Goal: Task Accomplishment & Management: Manage account settings

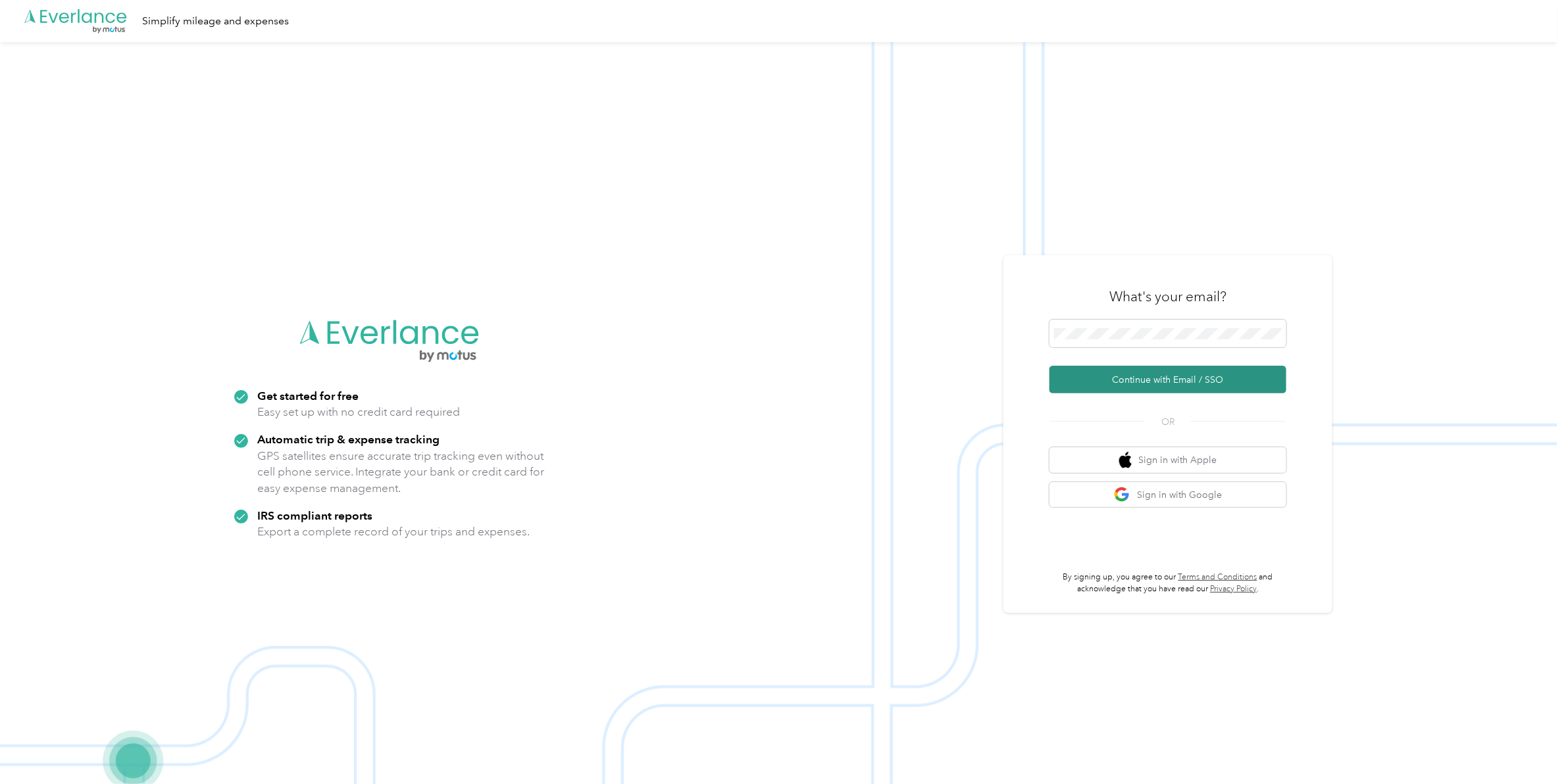
click at [1145, 382] on button "Continue with Email / SSO" at bounding box center [1168, 379] width 237 height 28
click at [1136, 379] on button "Continue with Email / SSO" at bounding box center [1168, 379] width 237 height 28
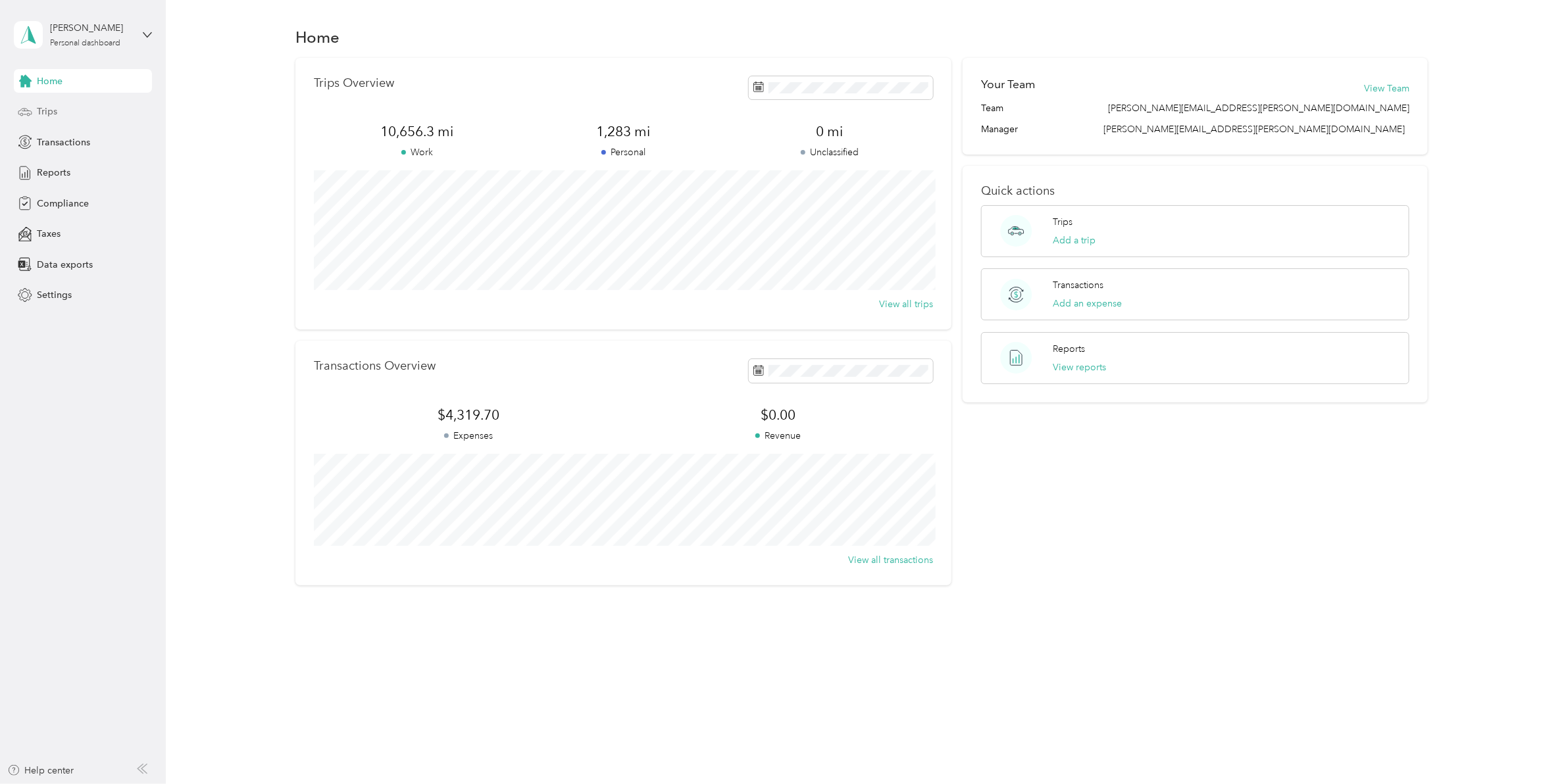
click at [37, 109] on span "Trips" at bounding box center [47, 111] width 20 height 14
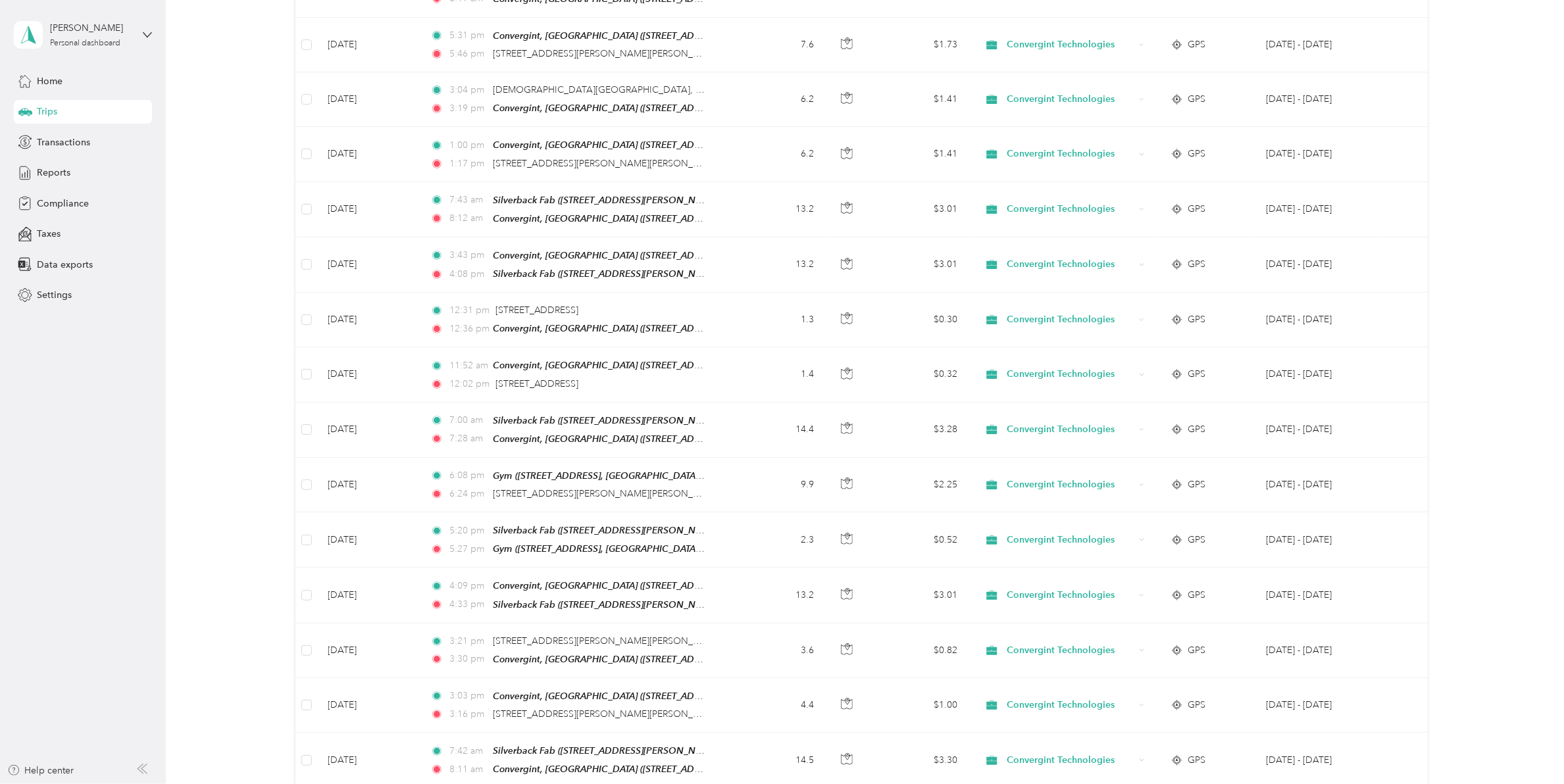
scroll to position [1021, 0]
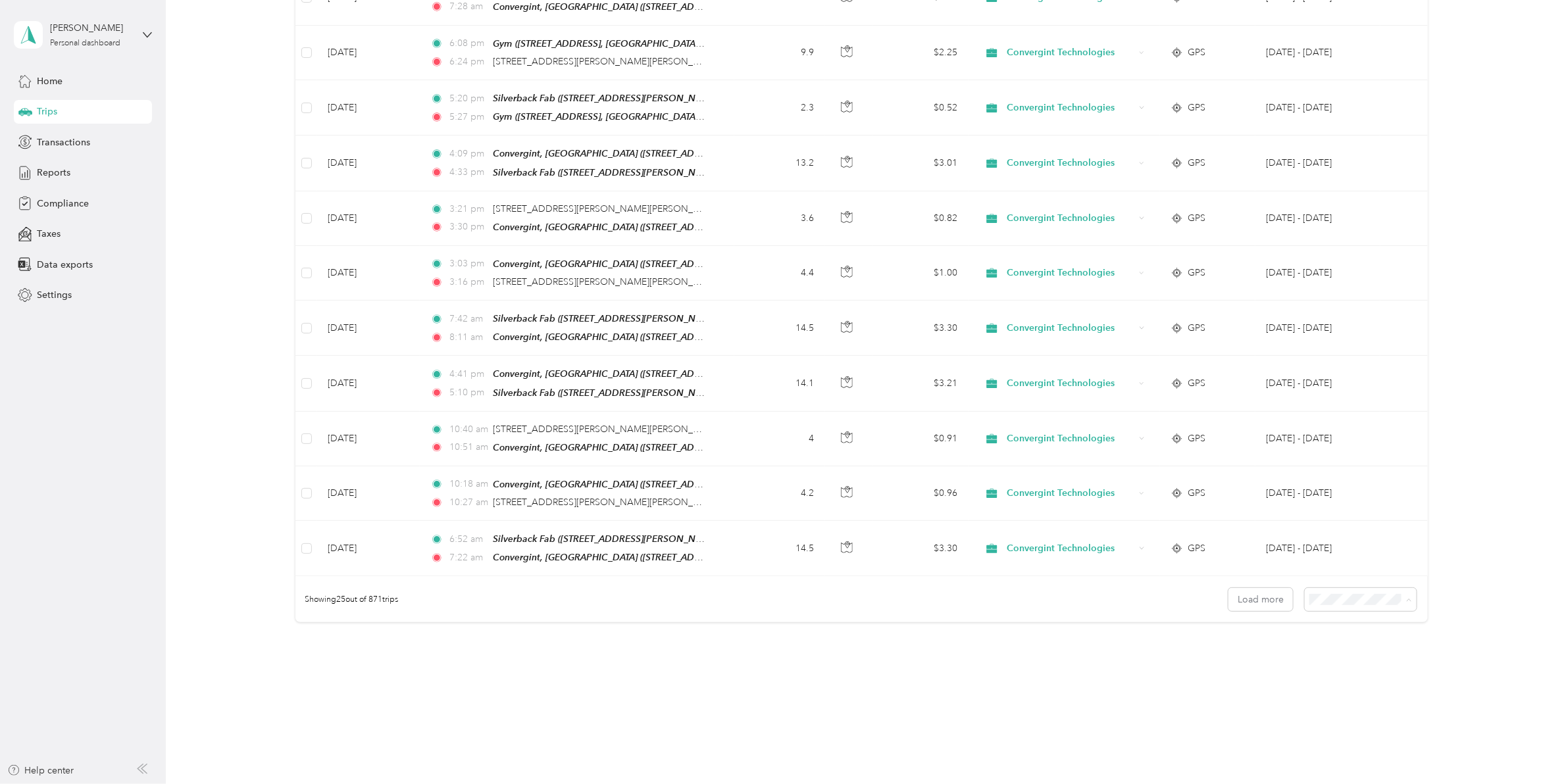
click at [1346, 654] on li "100 per load" at bounding box center [1355, 650] width 112 height 23
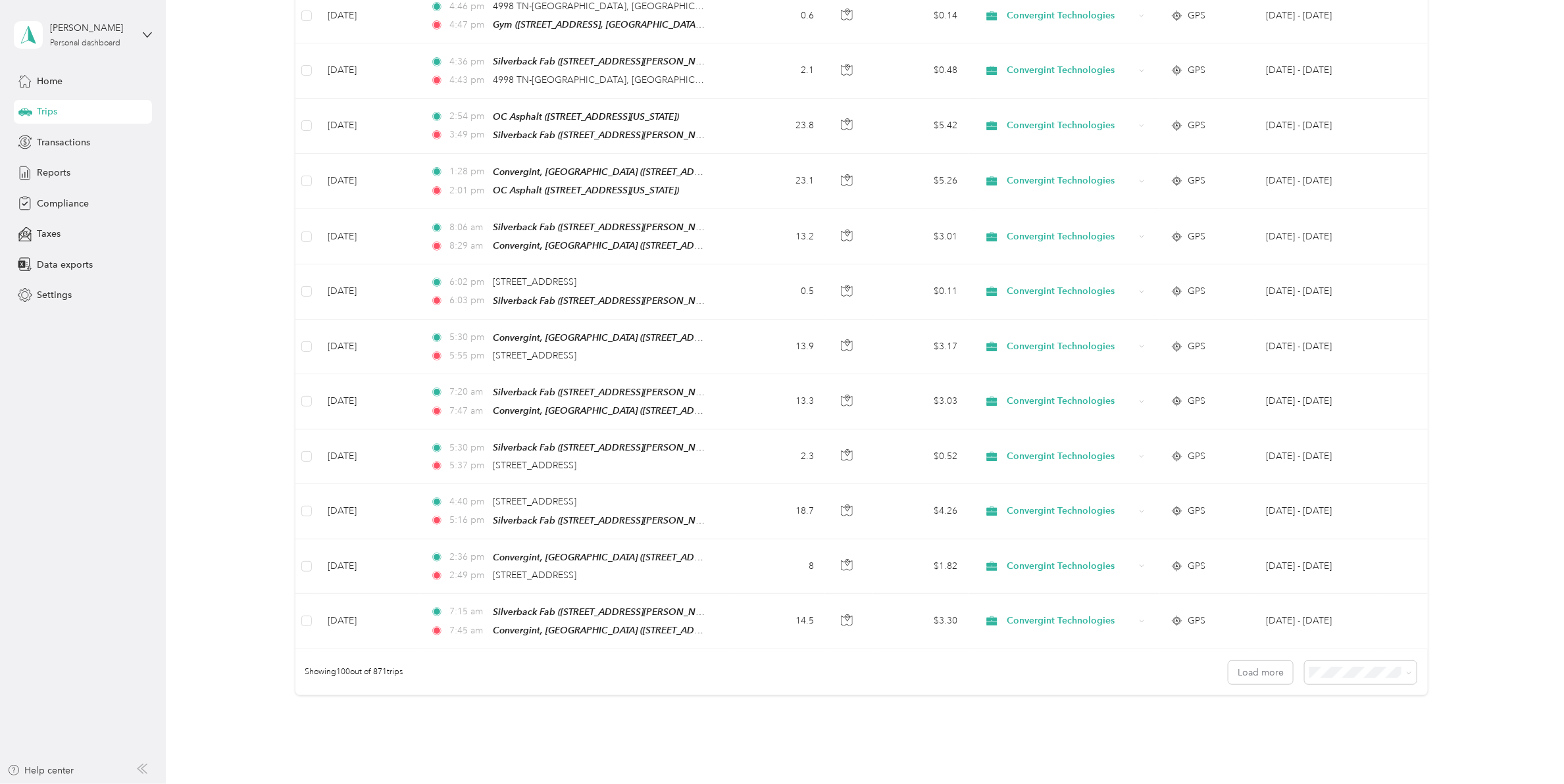
scroll to position [5089, 0]
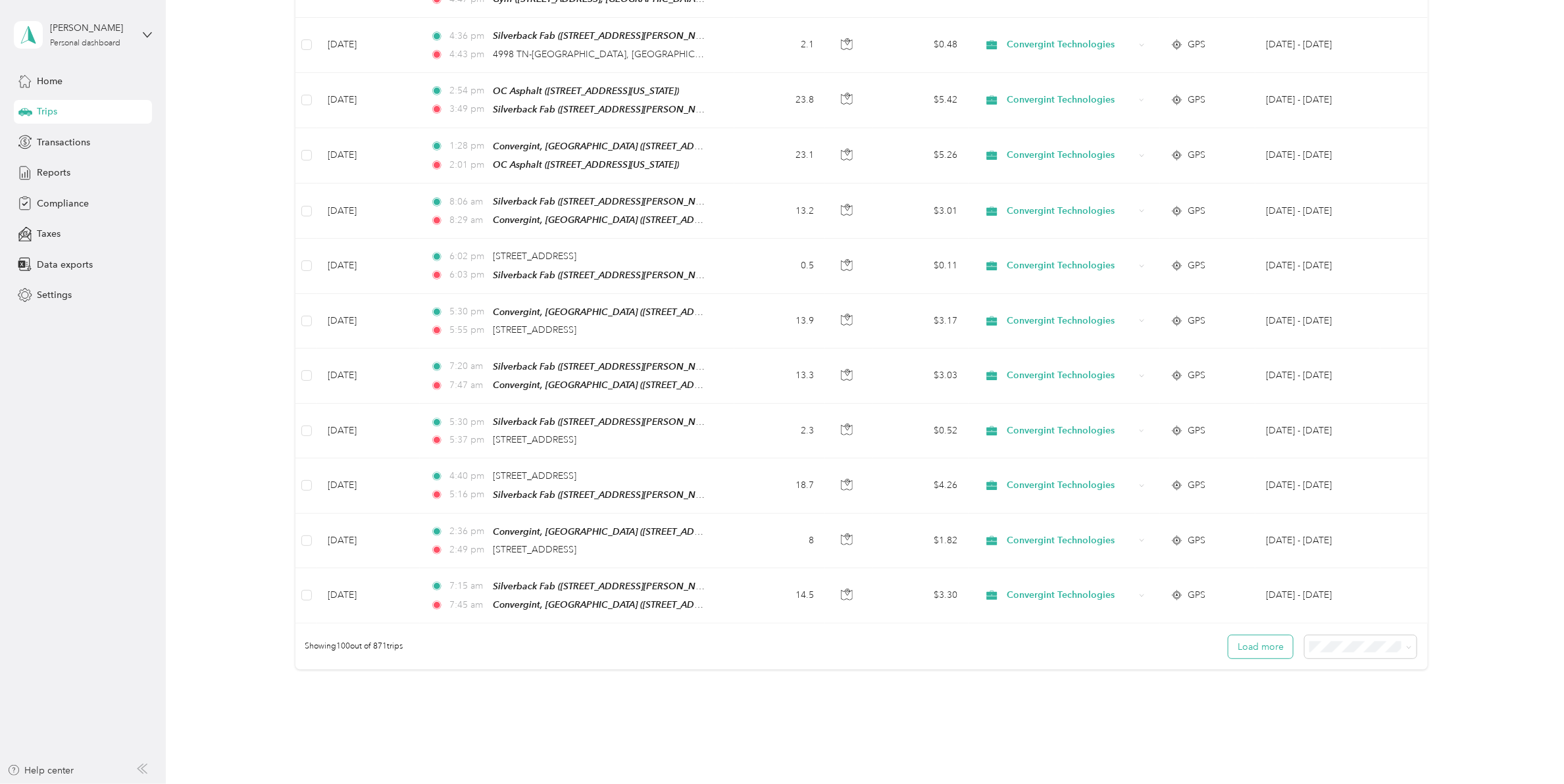
click at [1269, 636] on button "Load more" at bounding box center [1260, 647] width 64 height 23
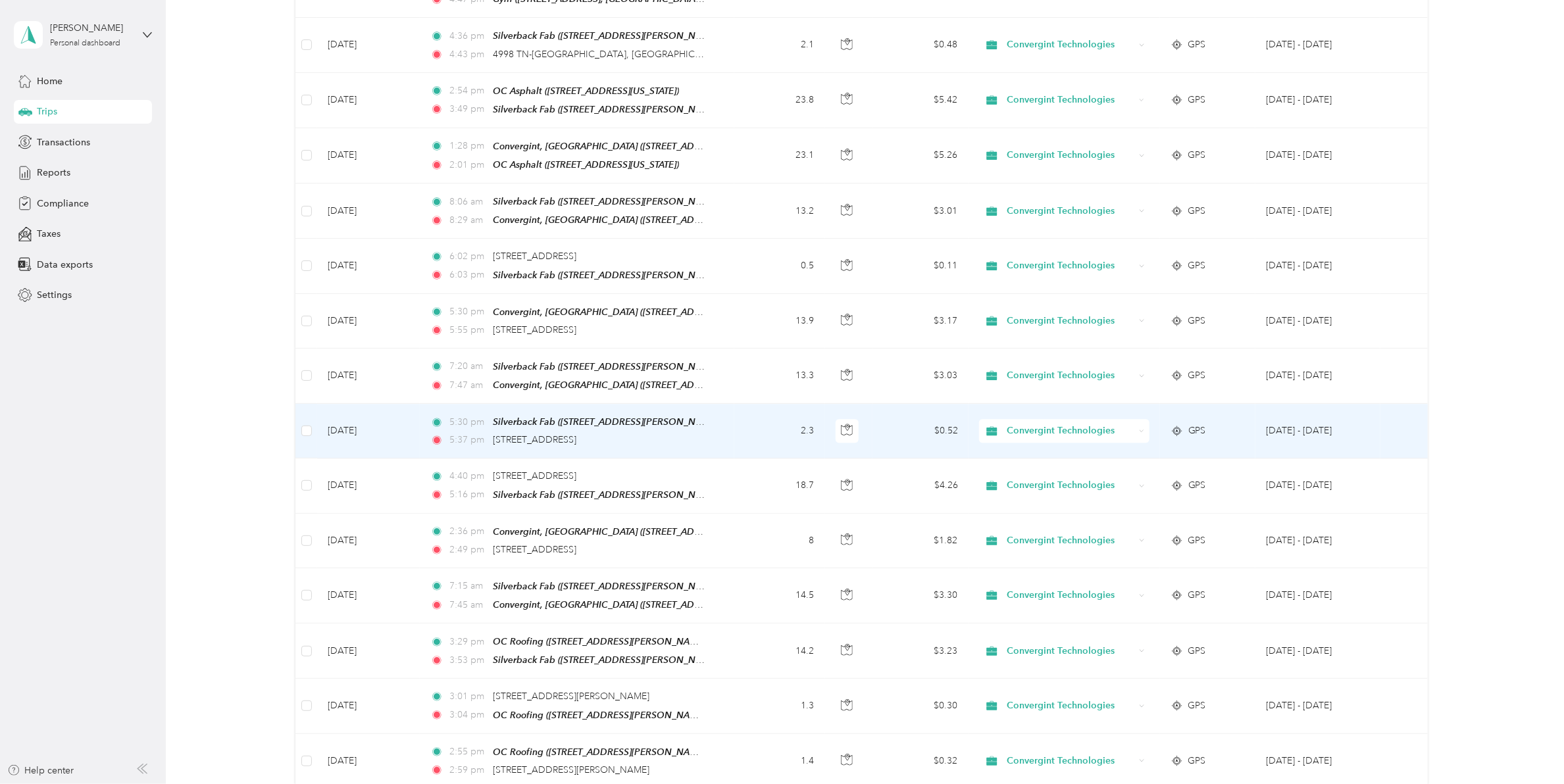
click at [1087, 424] on span "Convergint Technologies" at bounding box center [1070, 431] width 128 height 15
click at [1025, 420] on body "Roger Henderson Personal dashboard Home Trips Transactions Reports Compliance T…" at bounding box center [778, 392] width 1557 height 784
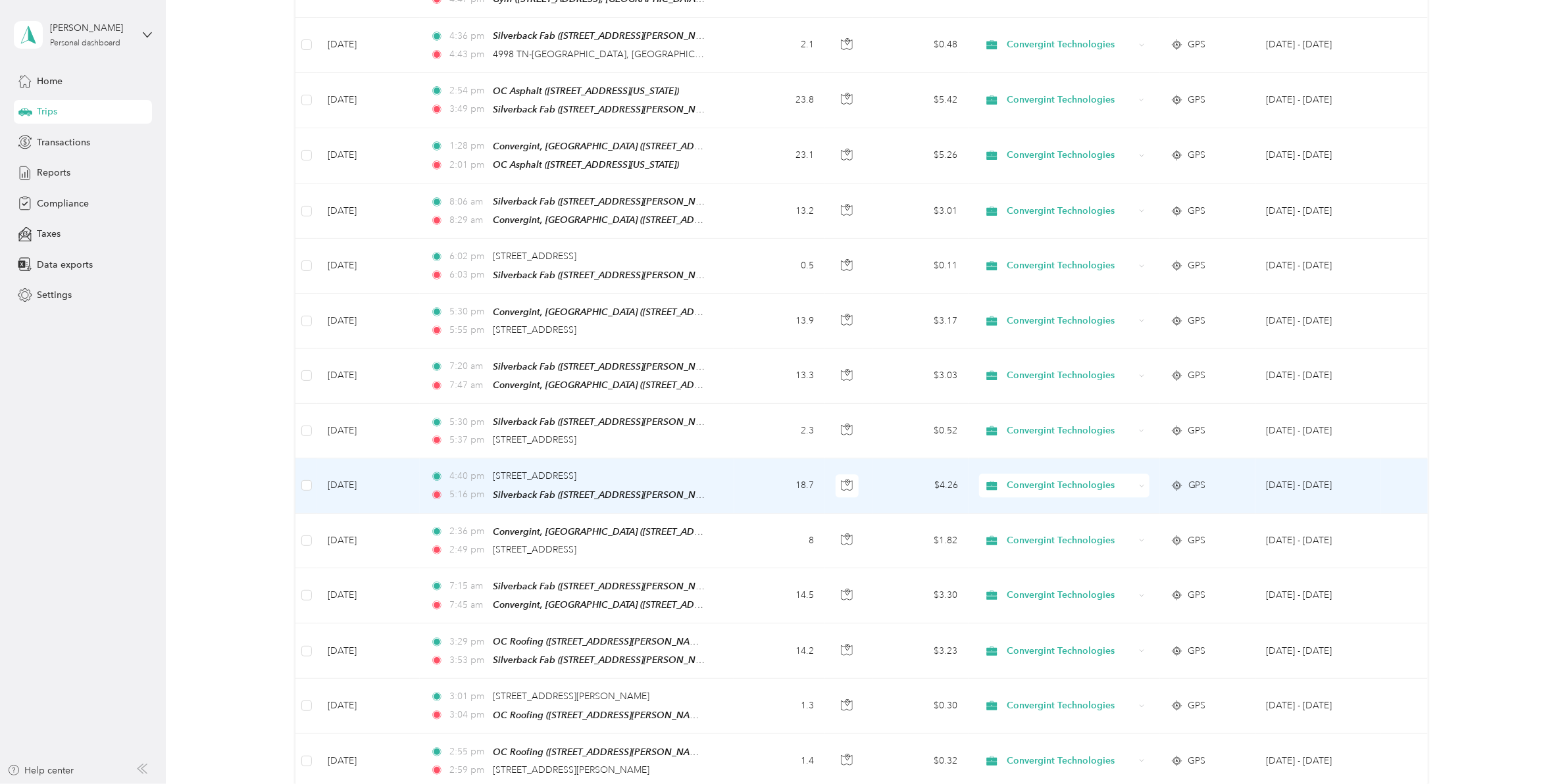
click at [1027, 478] on span "Convergint Technologies" at bounding box center [1070, 485] width 128 height 15
click at [1033, 473] on li "Personal" at bounding box center [1060, 468] width 170 height 23
click at [1053, 478] on span "Personal" at bounding box center [1070, 485] width 128 height 15
click at [1040, 447] on span "Convergint Technologies" at bounding box center [1072, 445] width 128 height 14
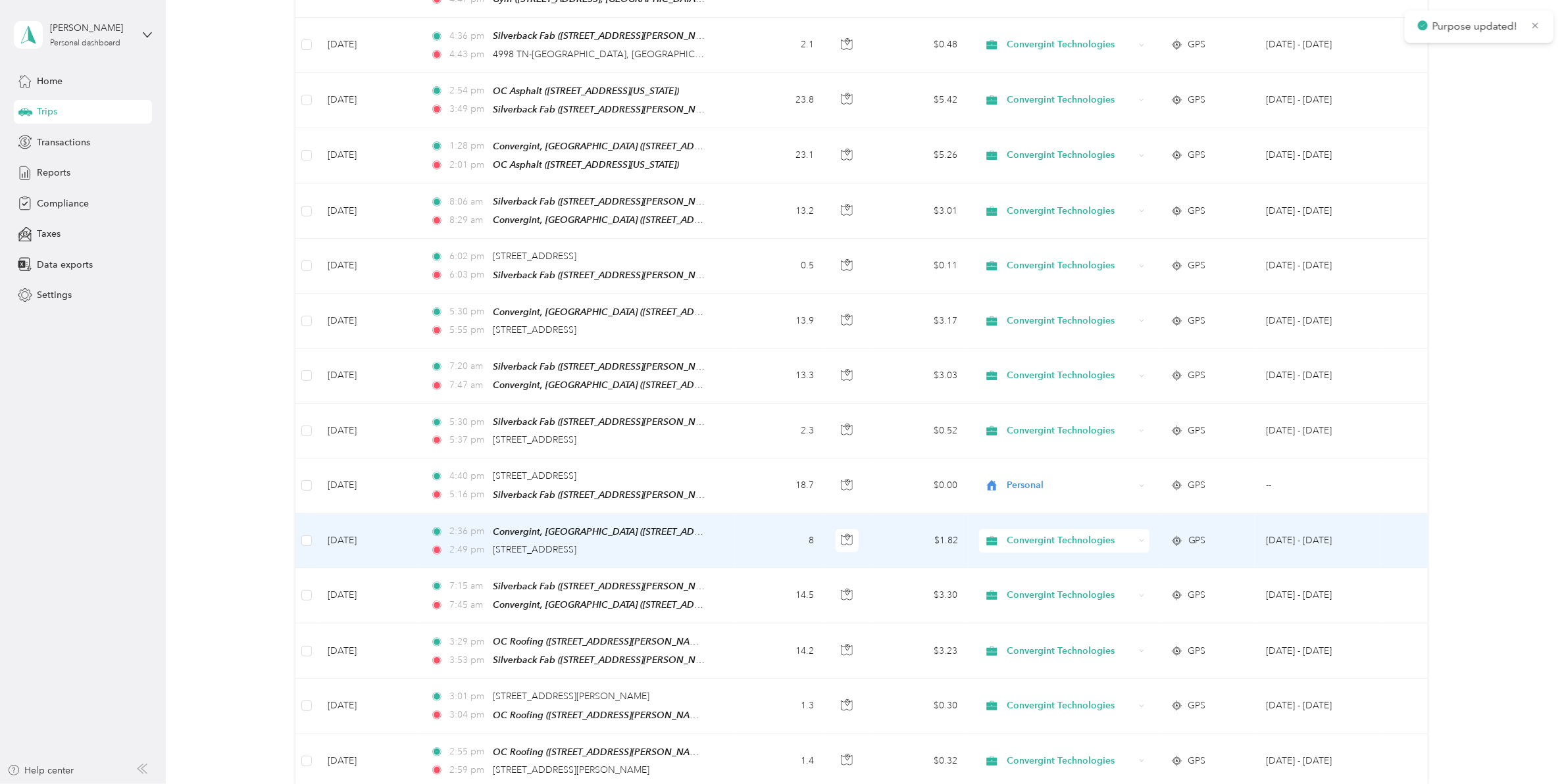
click at [1027, 534] on span "Convergint Technologies" at bounding box center [1070, 541] width 128 height 15
click at [1025, 525] on li "Personal" at bounding box center [1060, 518] width 170 height 23
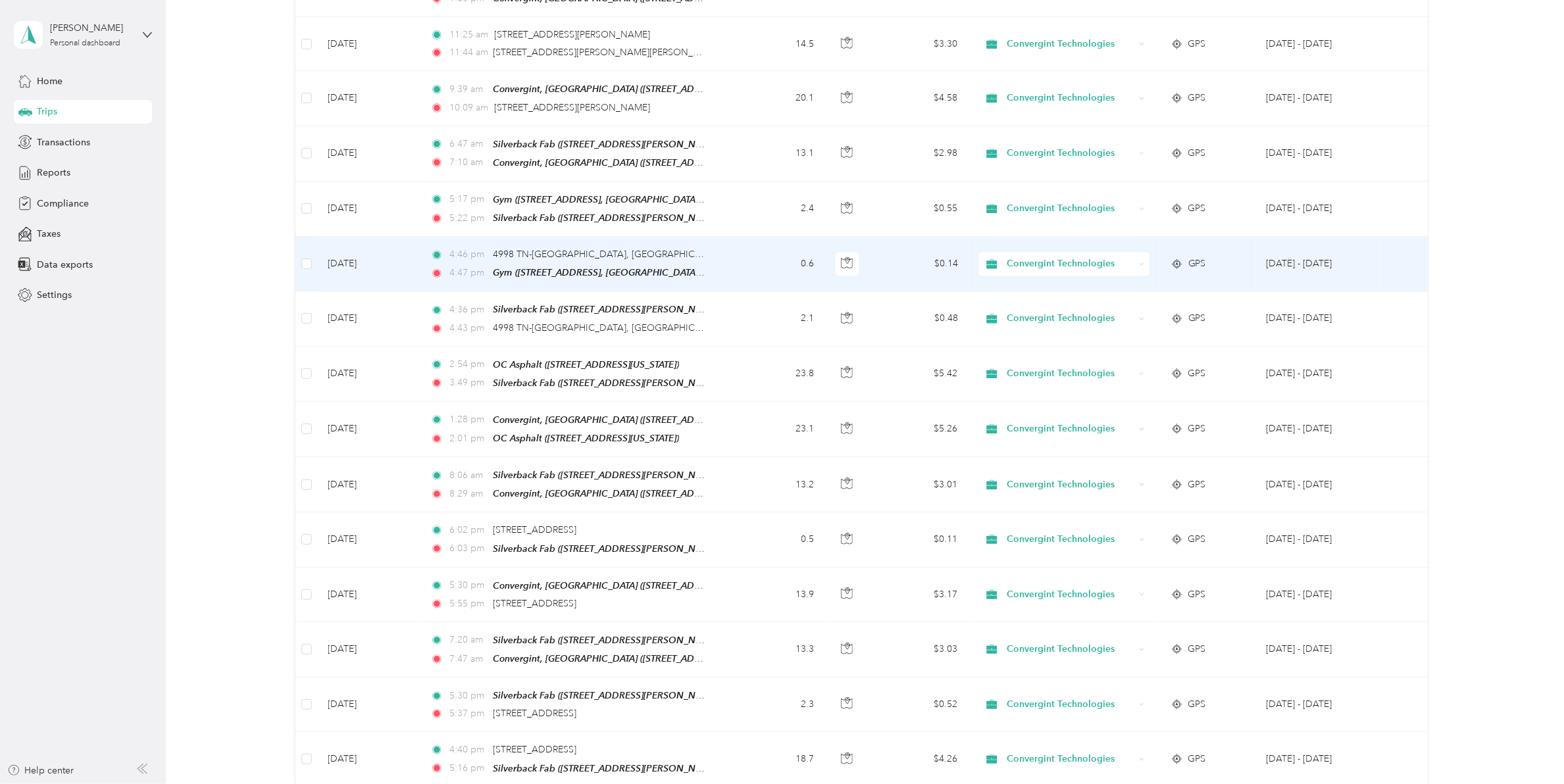
scroll to position [4540, 0]
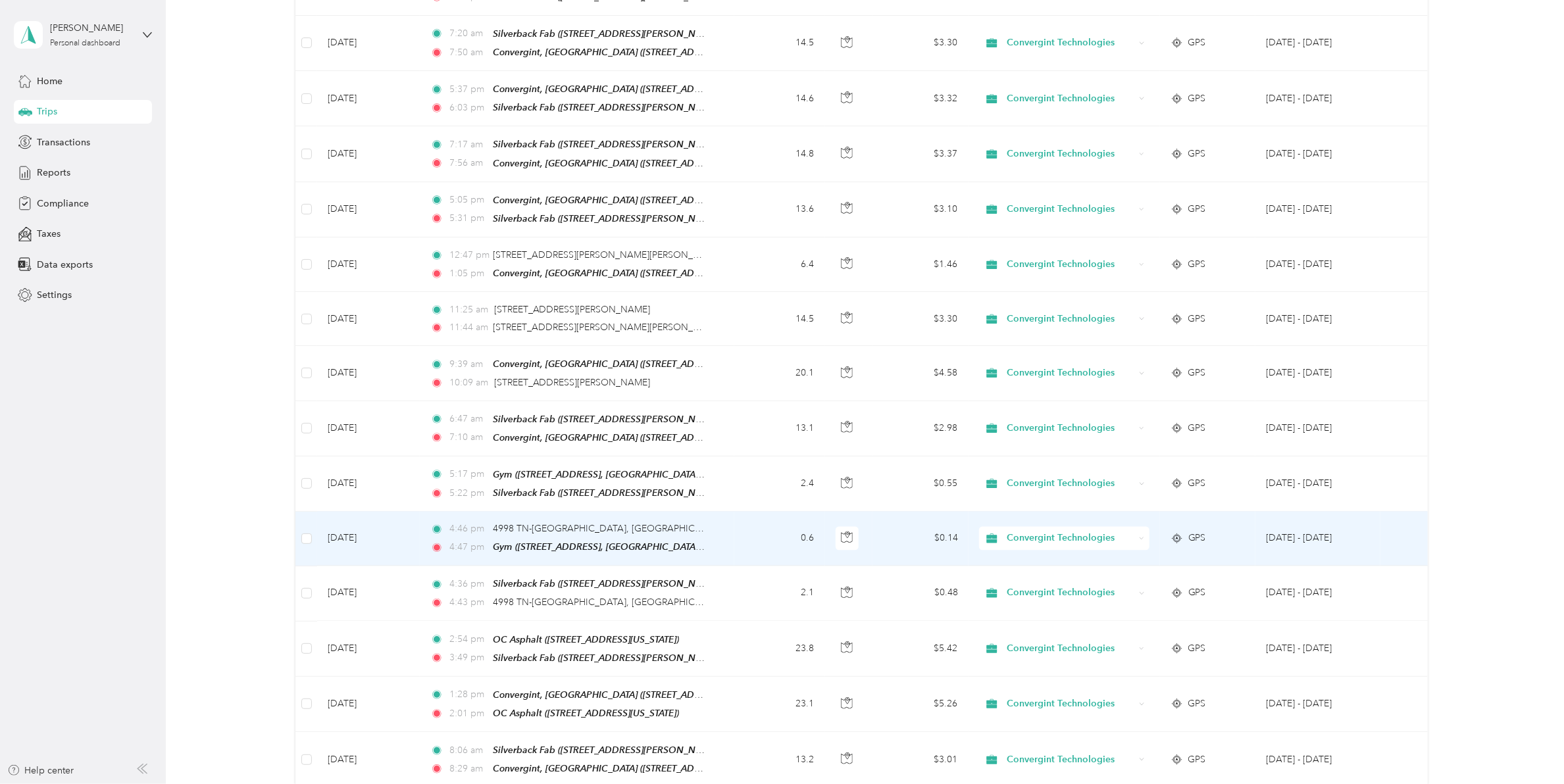
click at [1074, 527] on div "Convergint Technologies" at bounding box center [1064, 538] width 171 height 23
click at [1050, 531] on li "Personal" at bounding box center [1060, 521] width 170 height 23
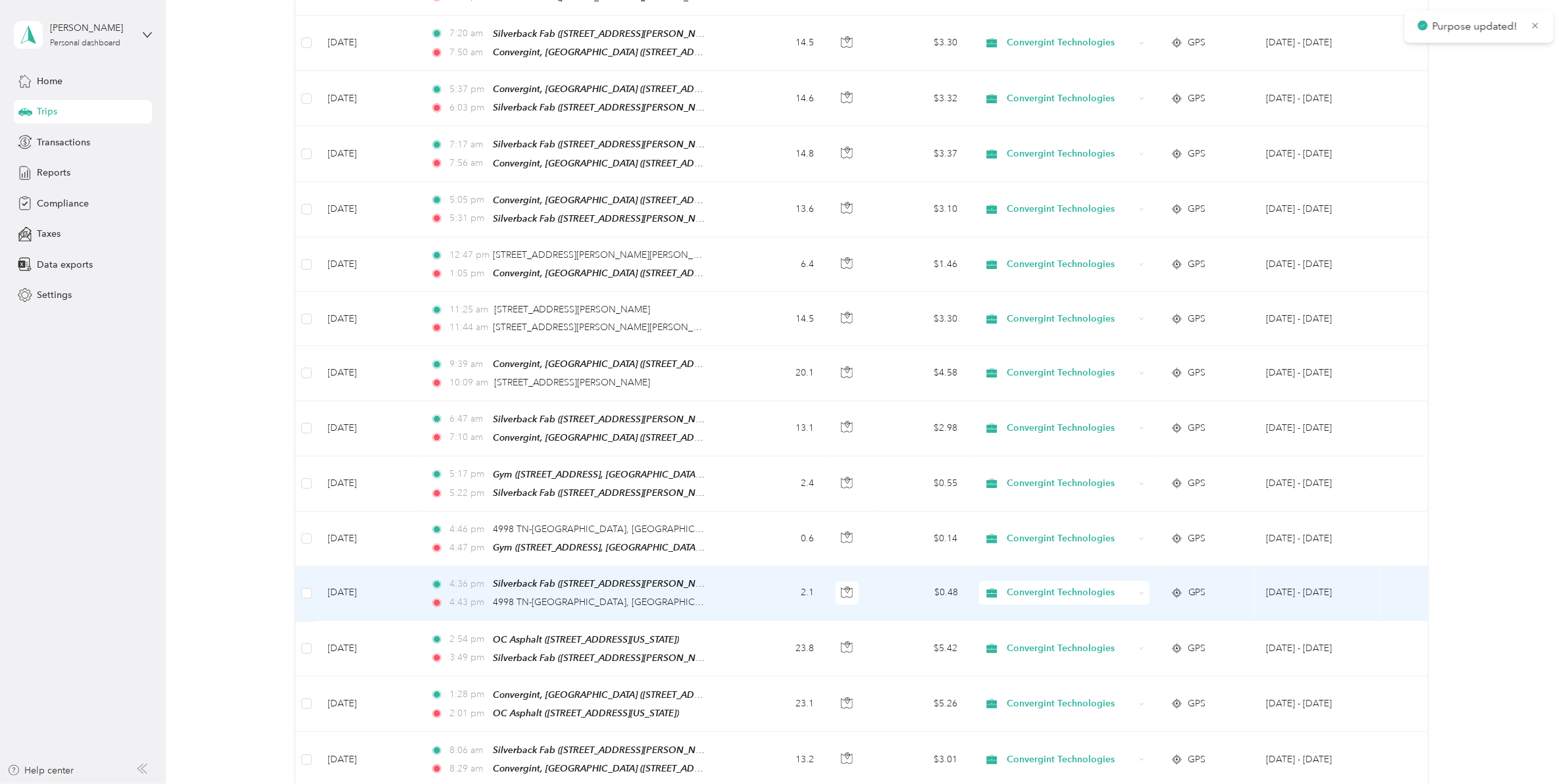
click at [1042, 586] on span "Convergint Technologies" at bounding box center [1070, 593] width 128 height 15
click at [1025, 587] on li "Personal" at bounding box center [1060, 583] width 170 height 23
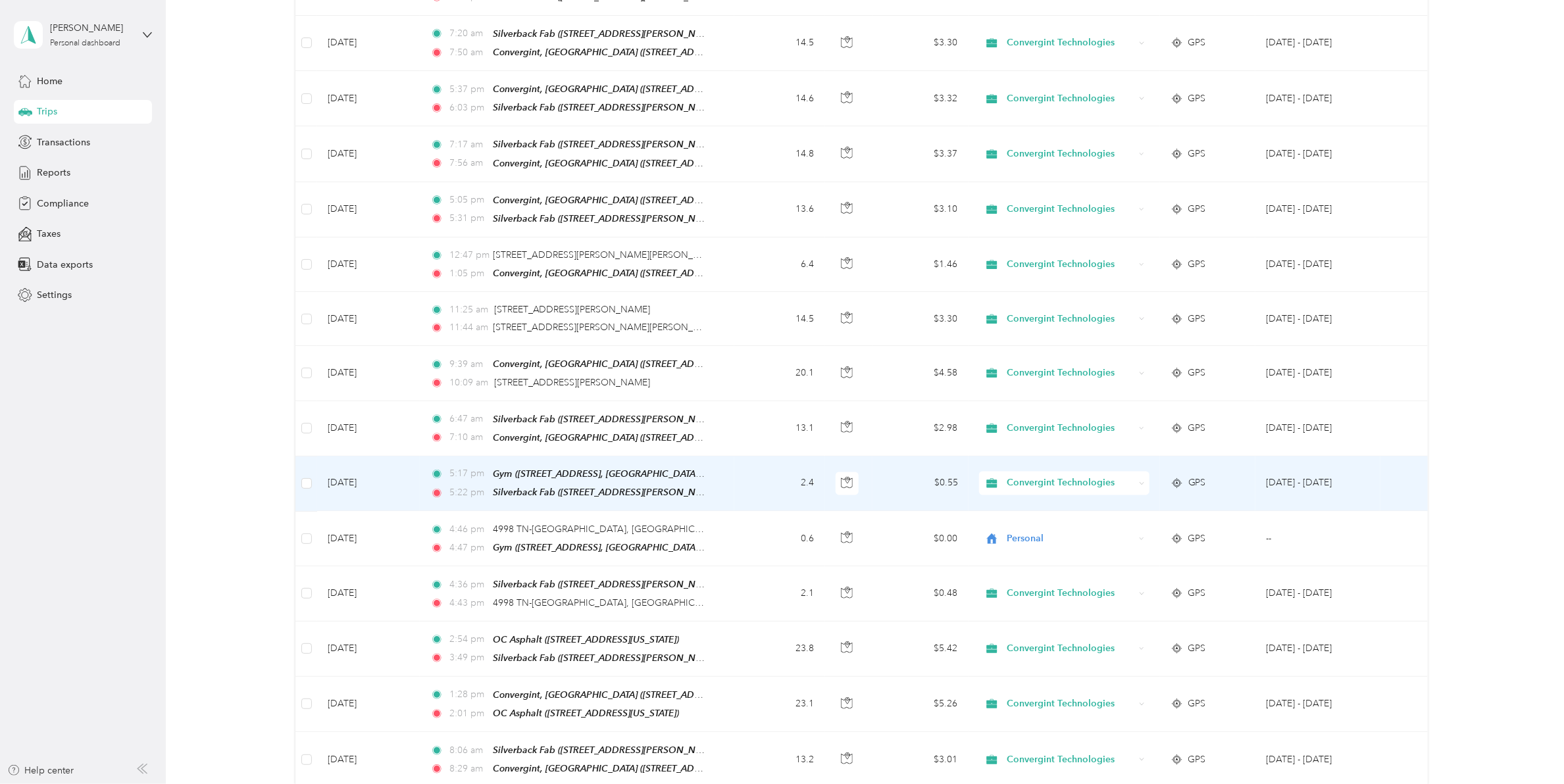
click at [1064, 476] on span "Convergint Technologies" at bounding box center [1070, 483] width 128 height 15
click at [1036, 473] on span "Personal" at bounding box center [1072, 468] width 128 height 14
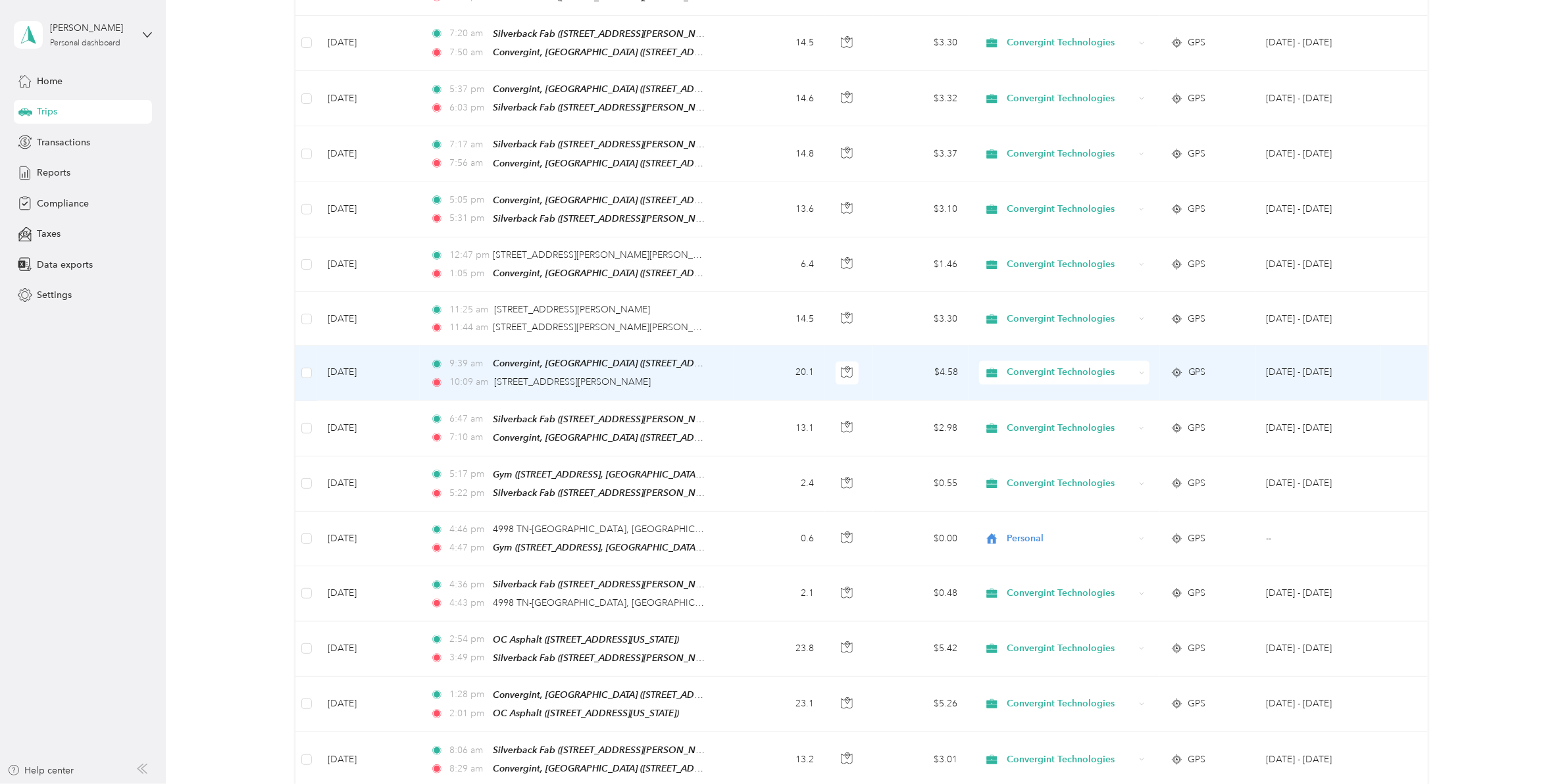
click at [1053, 366] on span "Convergint Technologies" at bounding box center [1070, 373] width 128 height 15
click at [1041, 362] on span "Personal" at bounding box center [1072, 366] width 128 height 14
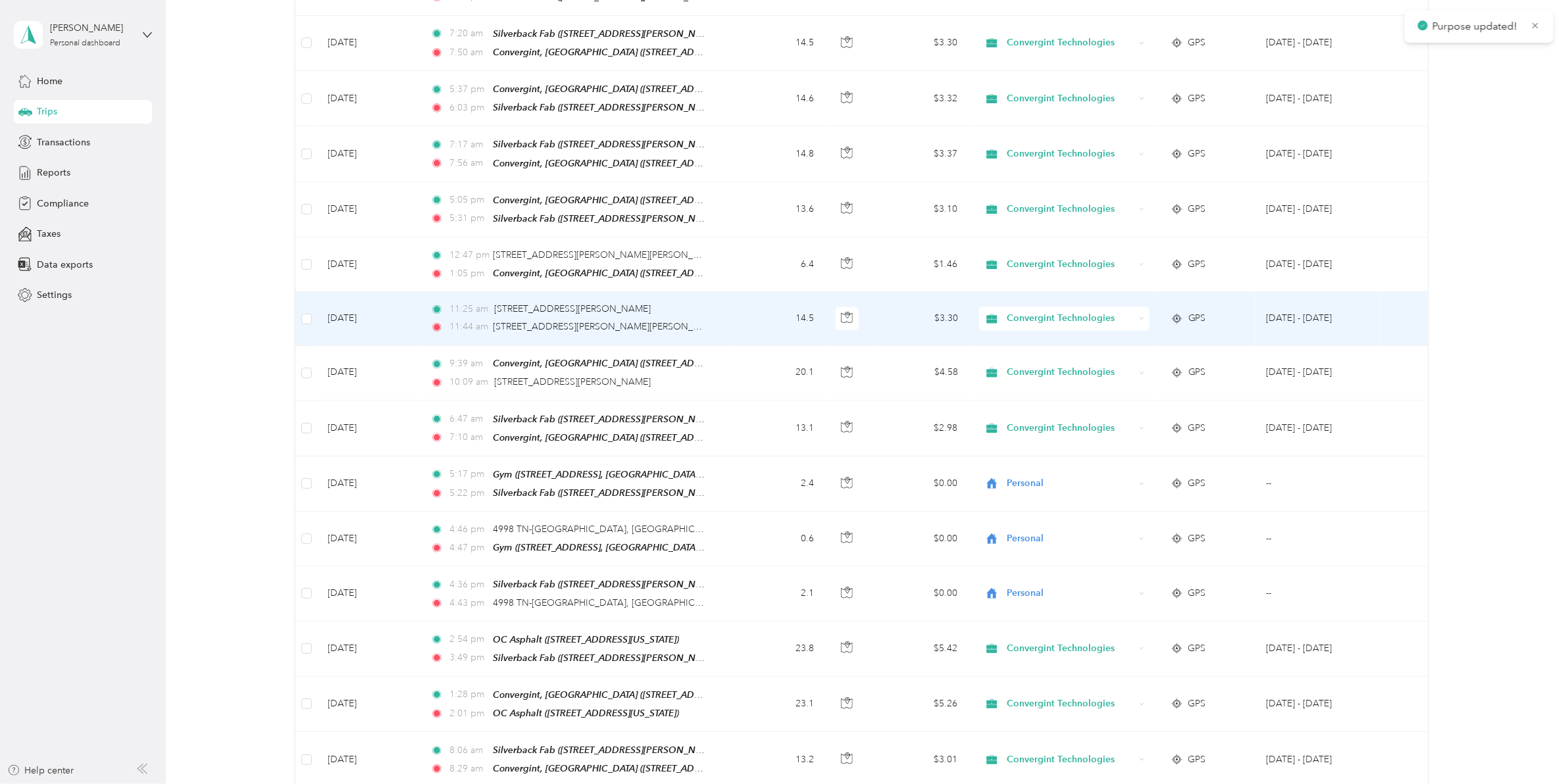
click at [1020, 311] on span "Convergint Technologies" at bounding box center [1070, 319] width 128 height 15
click at [1031, 315] on li "Personal" at bounding box center [1060, 305] width 170 height 23
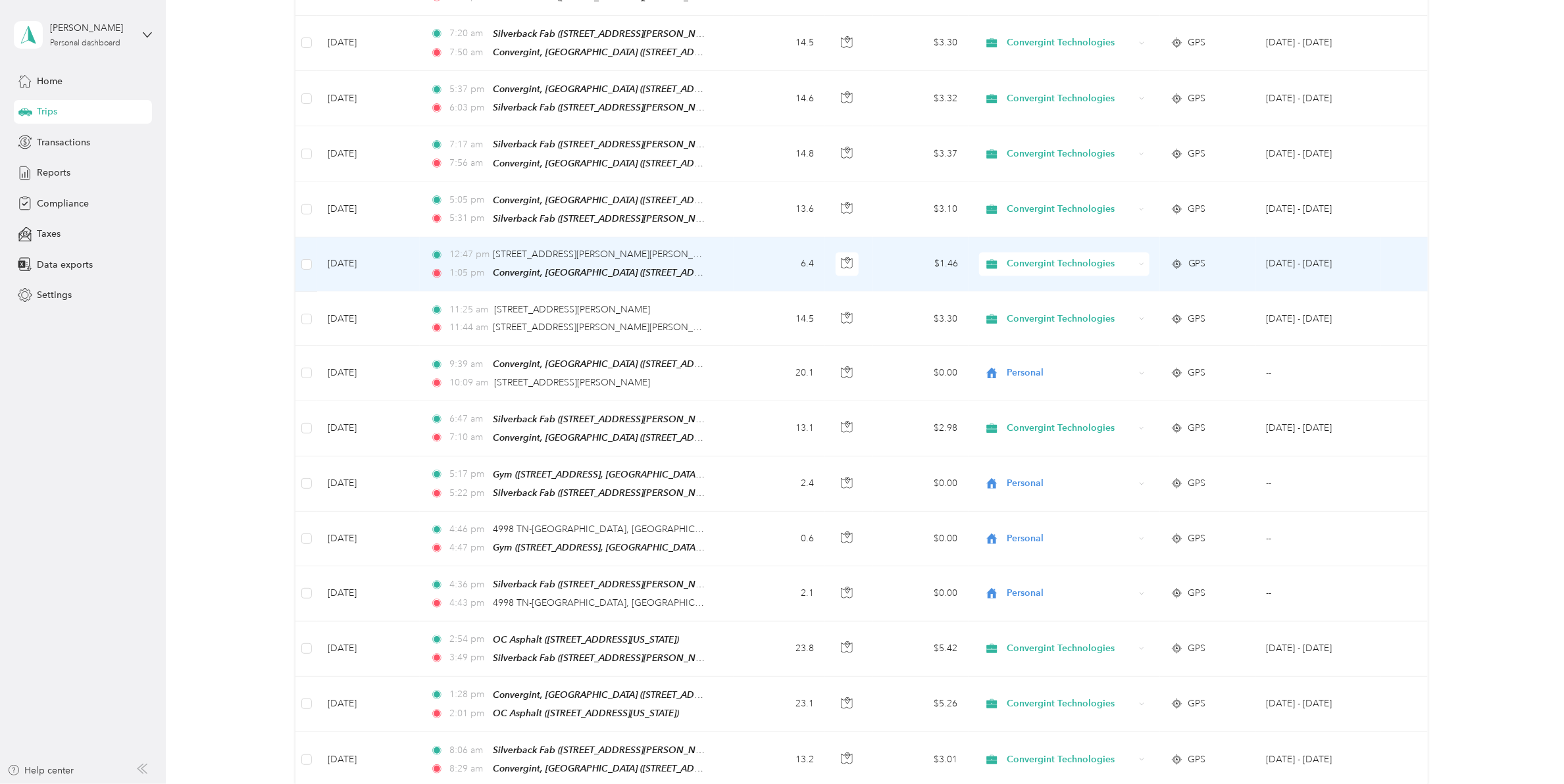
scroll to position [4267, 0]
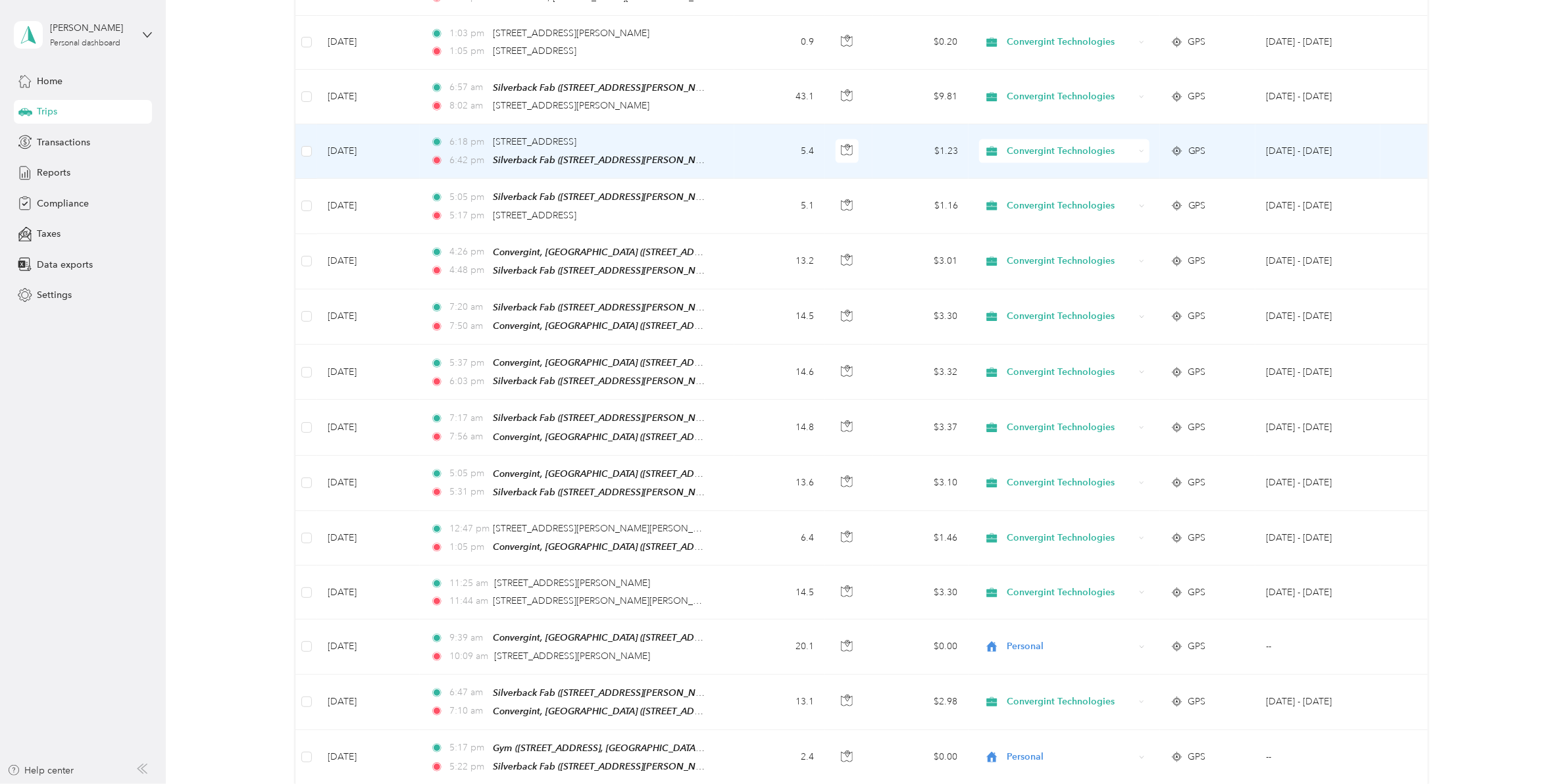
click at [1011, 144] on span "Convergint Technologies" at bounding box center [1070, 152] width 128 height 15
click at [1021, 154] on li "Personal" at bounding box center [1060, 148] width 170 height 23
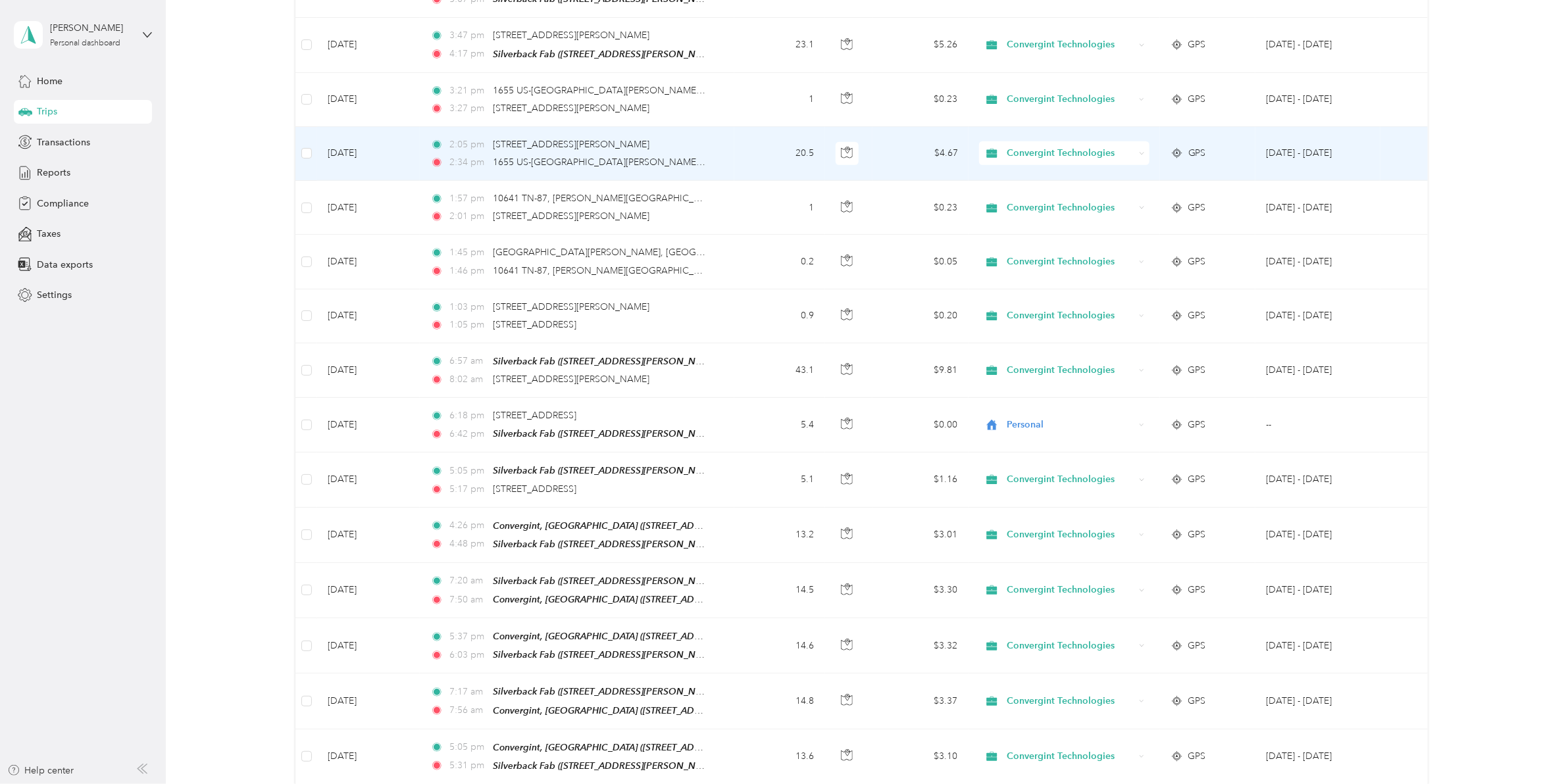
scroll to position [3718, 0]
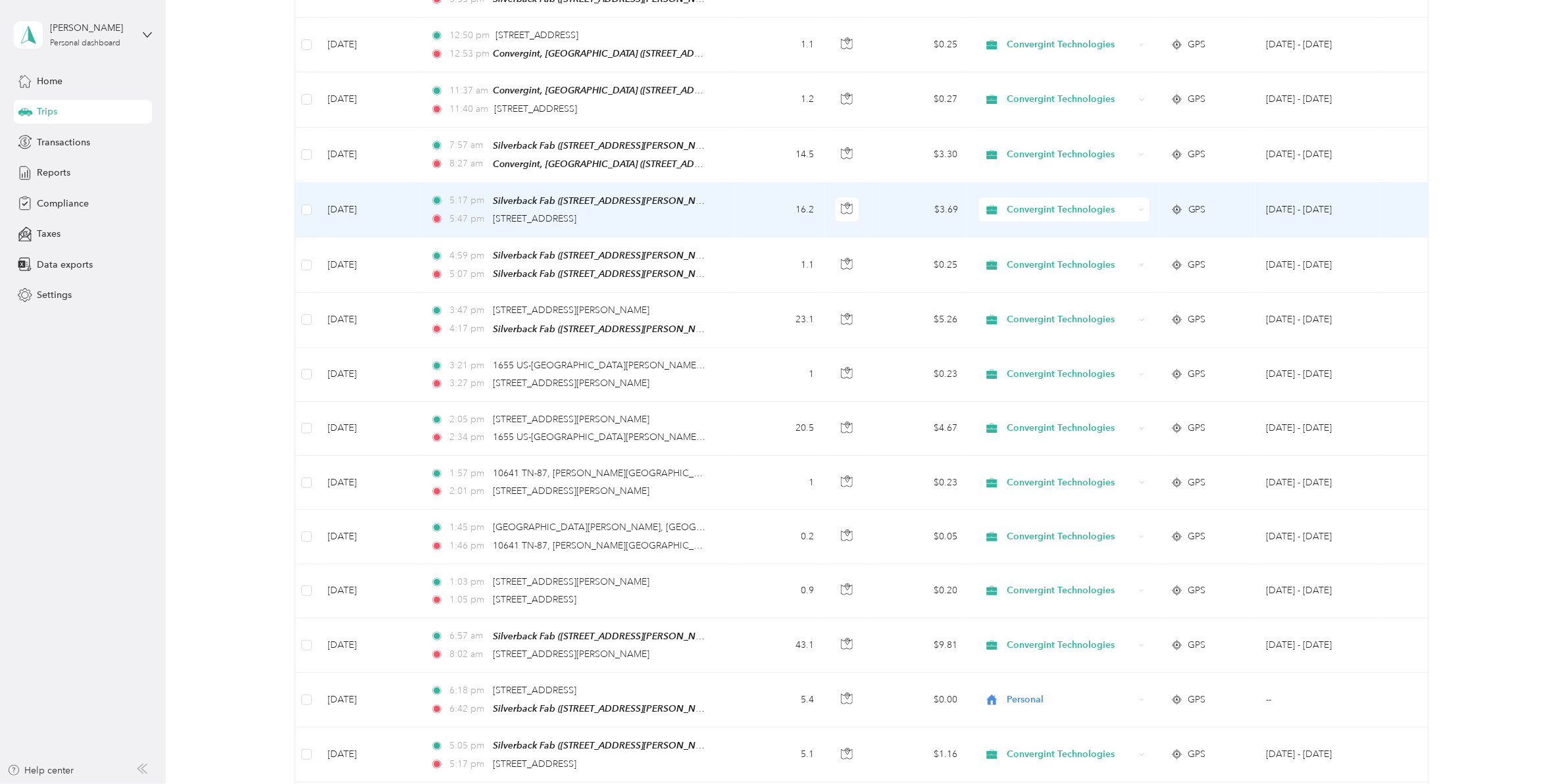
click at [1072, 203] on span "Convergint Technologies" at bounding box center [1070, 210] width 128 height 15
click at [1056, 212] on li "Personal" at bounding box center [1060, 207] width 170 height 23
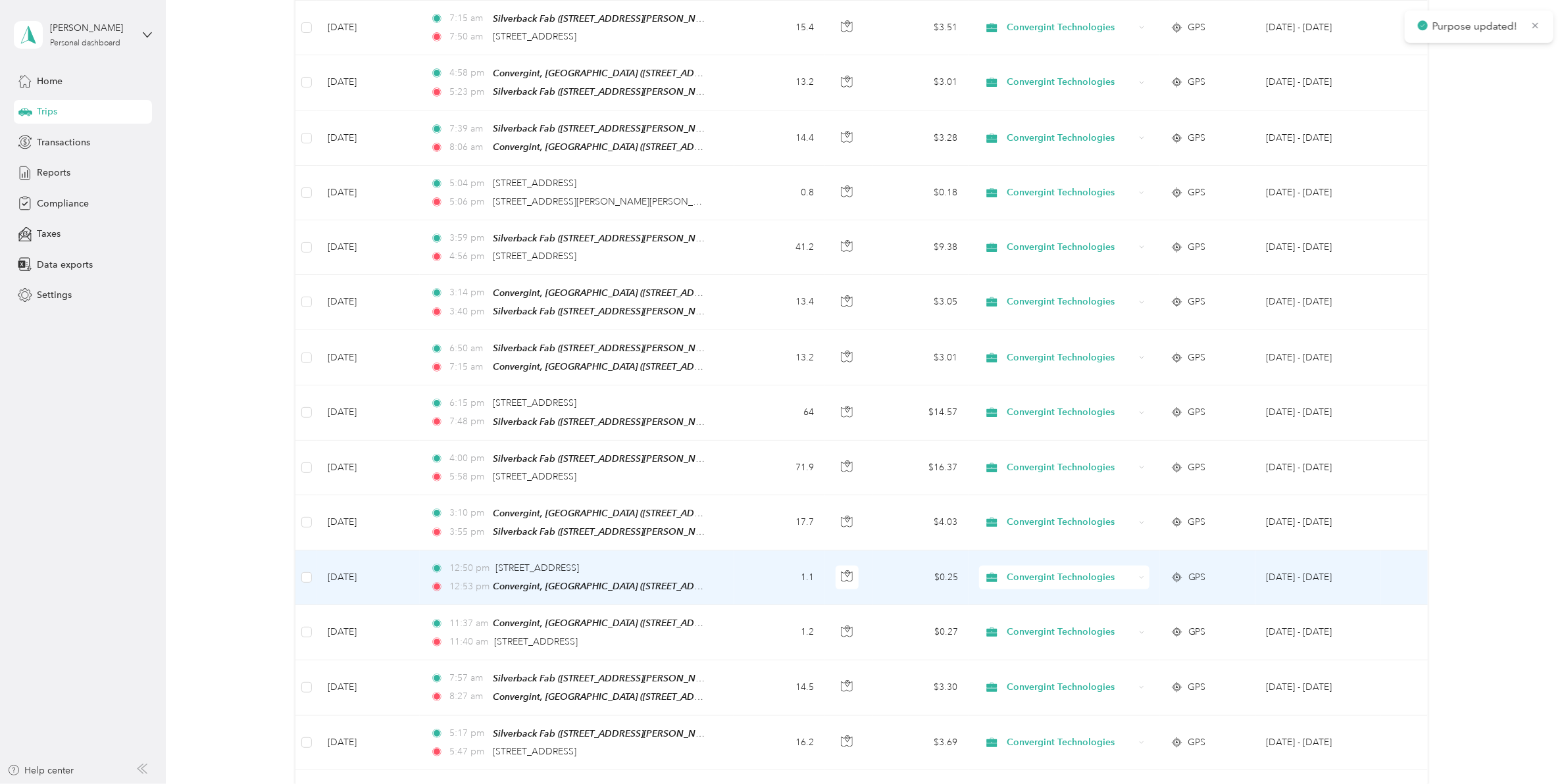
scroll to position [3171, 0]
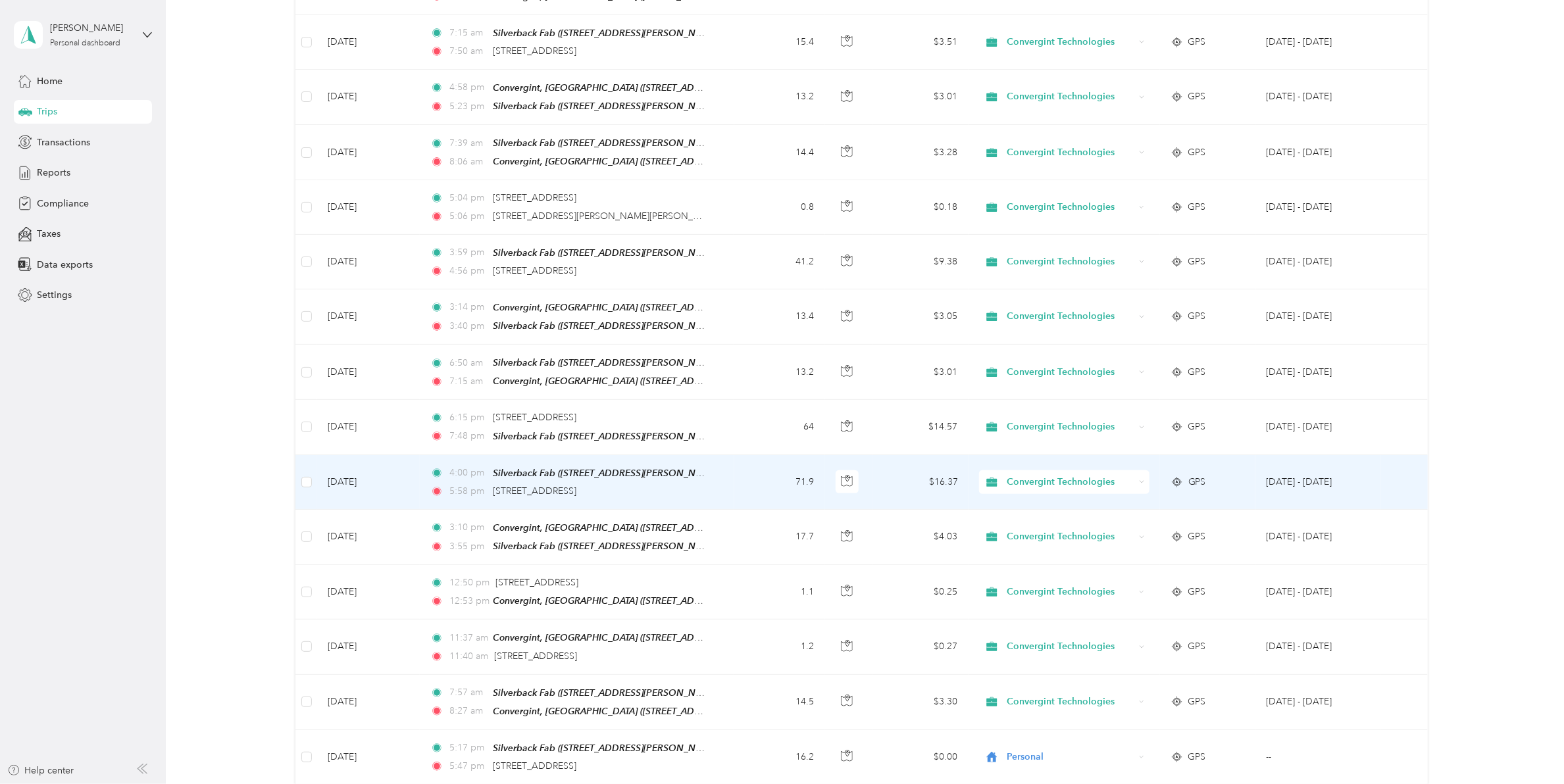
click at [1011, 475] on span "Convergint Technologies" at bounding box center [1070, 482] width 128 height 15
click at [1022, 487] on span "Personal" at bounding box center [1072, 488] width 128 height 14
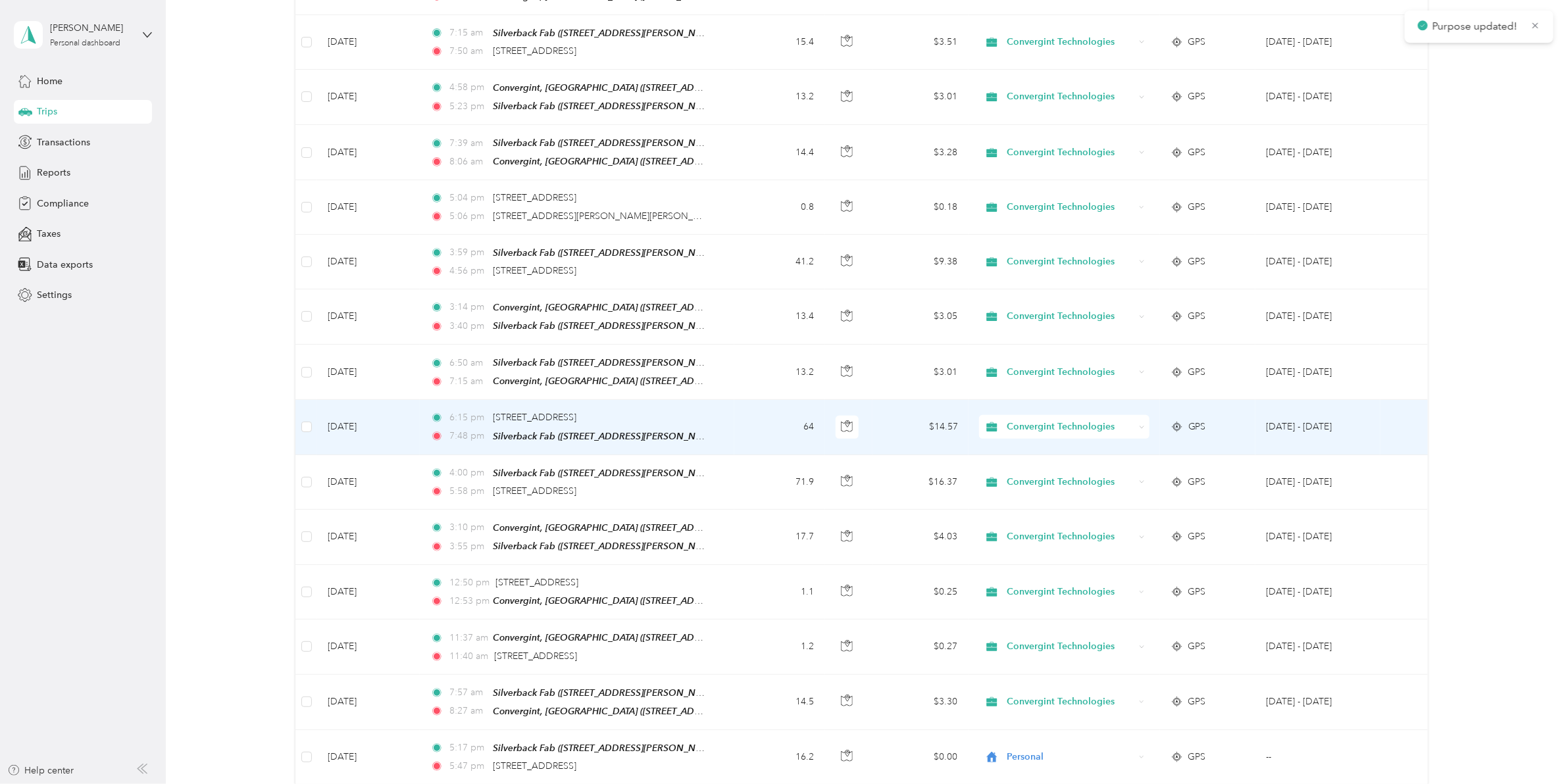
click at [1035, 420] on span "Convergint Technologies" at bounding box center [1070, 427] width 128 height 15
click at [1021, 434] on span "Personal" at bounding box center [1072, 430] width 128 height 14
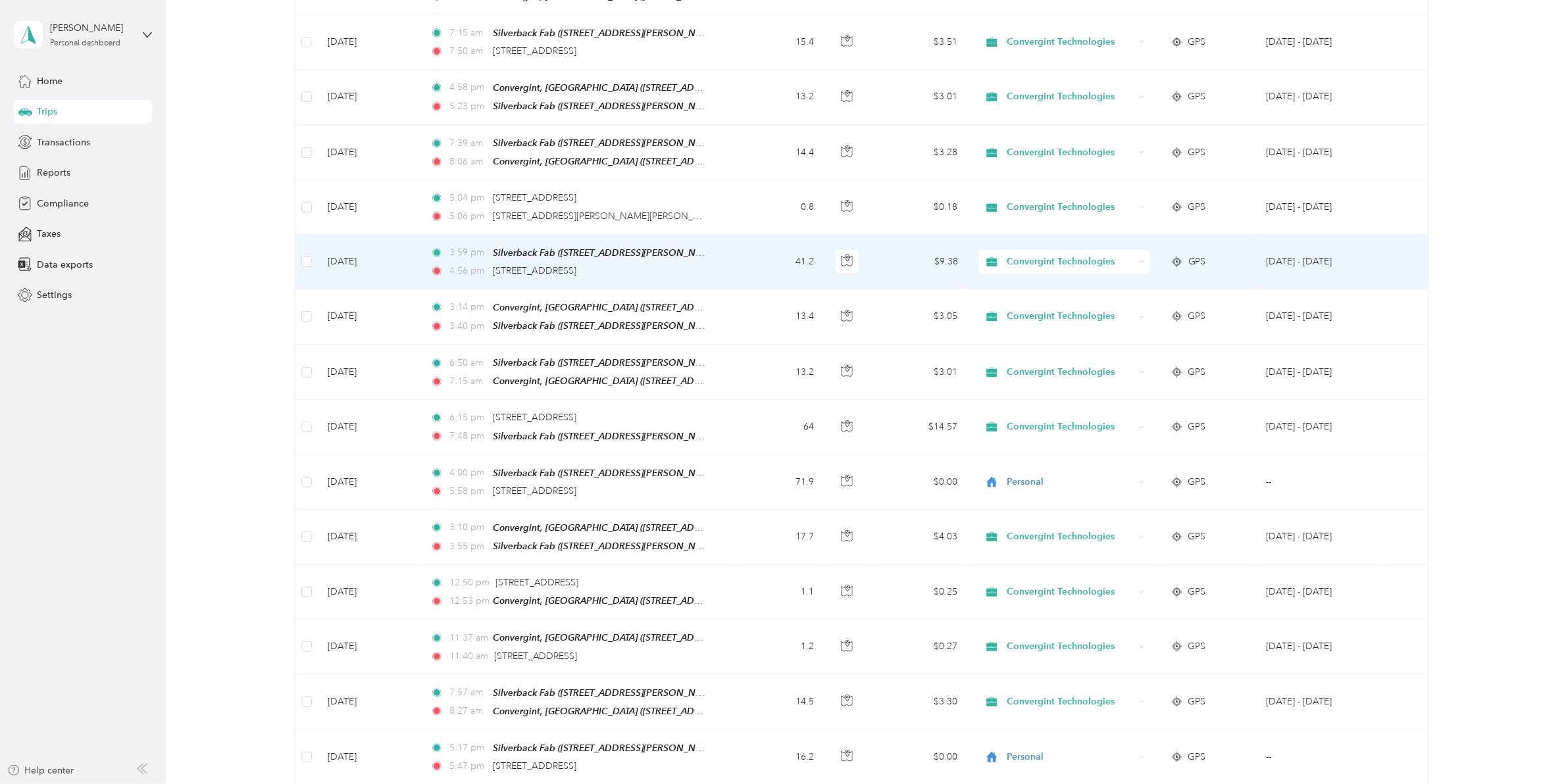
click at [1031, 254] on span "Convergint Technologies" at bounding box center [1070, 262] width 128 height 15
click at [1030, 271] on li "Personal" at bounding box center [1060, 268] width 170 height 23
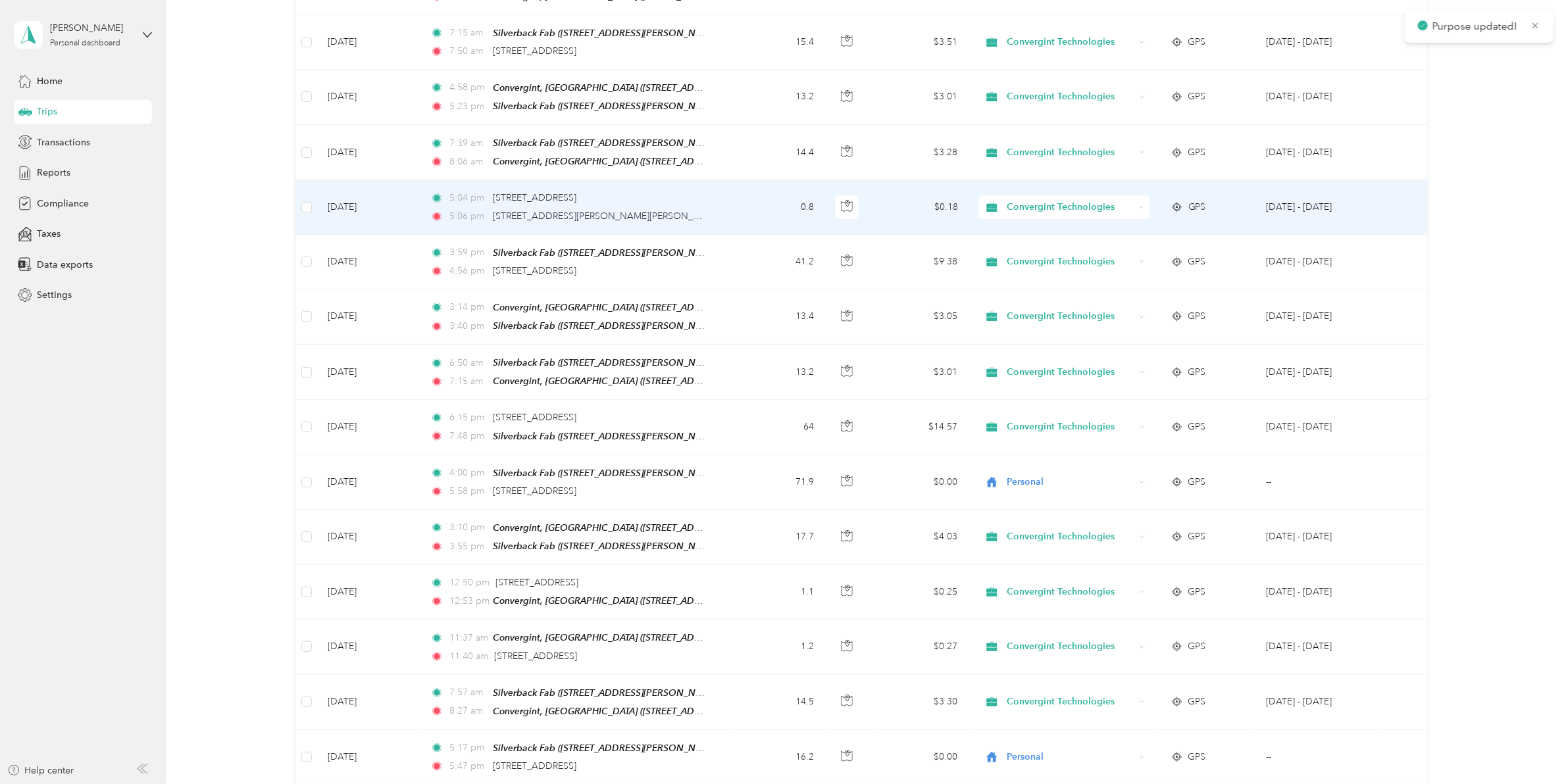
click at [1027, 200] on span "Convergint Technologies" at bounding box center [1070, 207] width 128 height 15
click at [1036, 211] on span "Personal" at bounding box center [1072, 216] width 128 height 14
click at [1063, 200] on span "Convergint Technologies" at bounding box center [1070, 207] width 128 height 15
click at [1025, 215] on span "Personal" at bounding box center [1072, 217] width 128 height 14
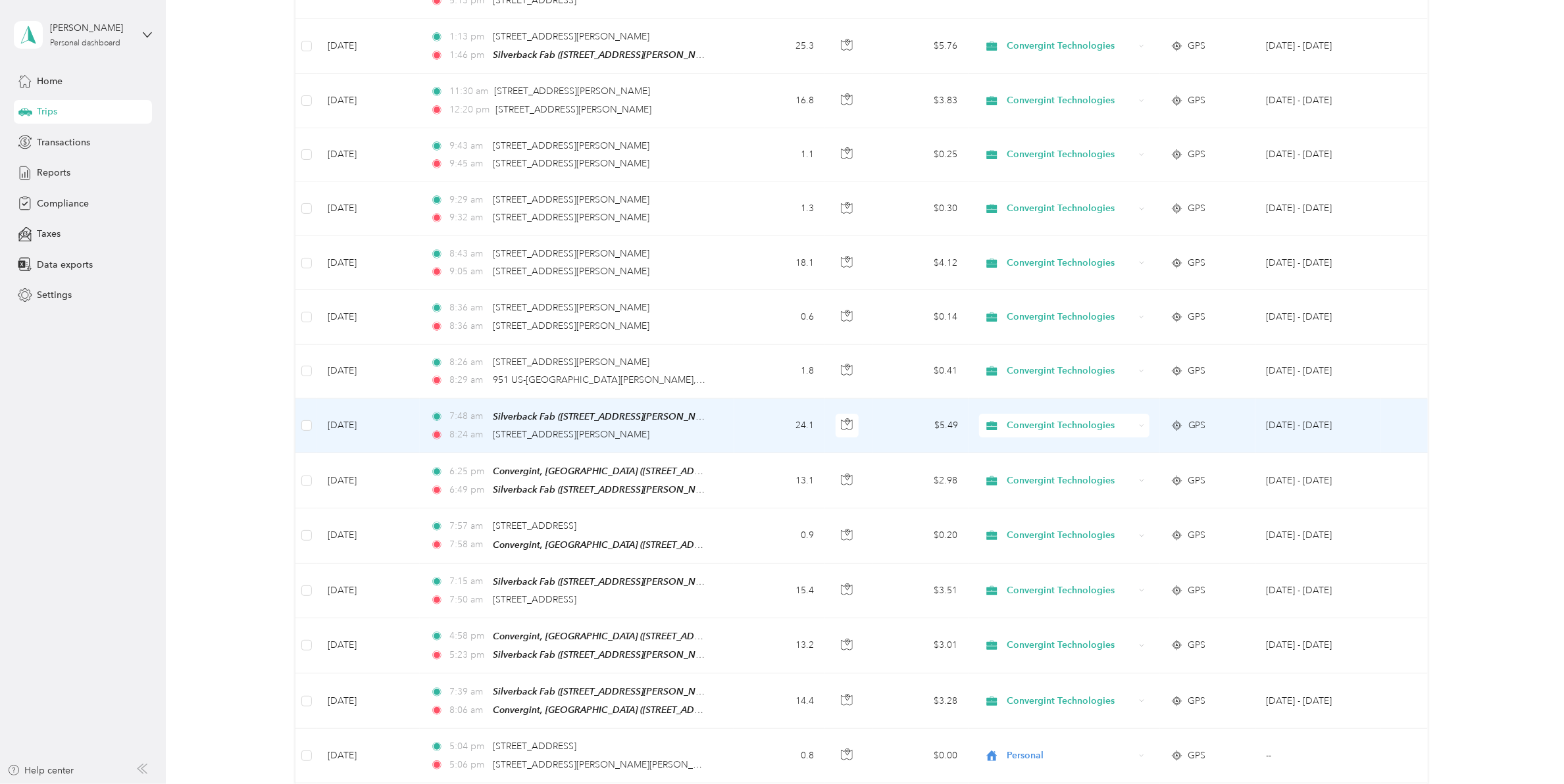
scroll to position [2349, 0]
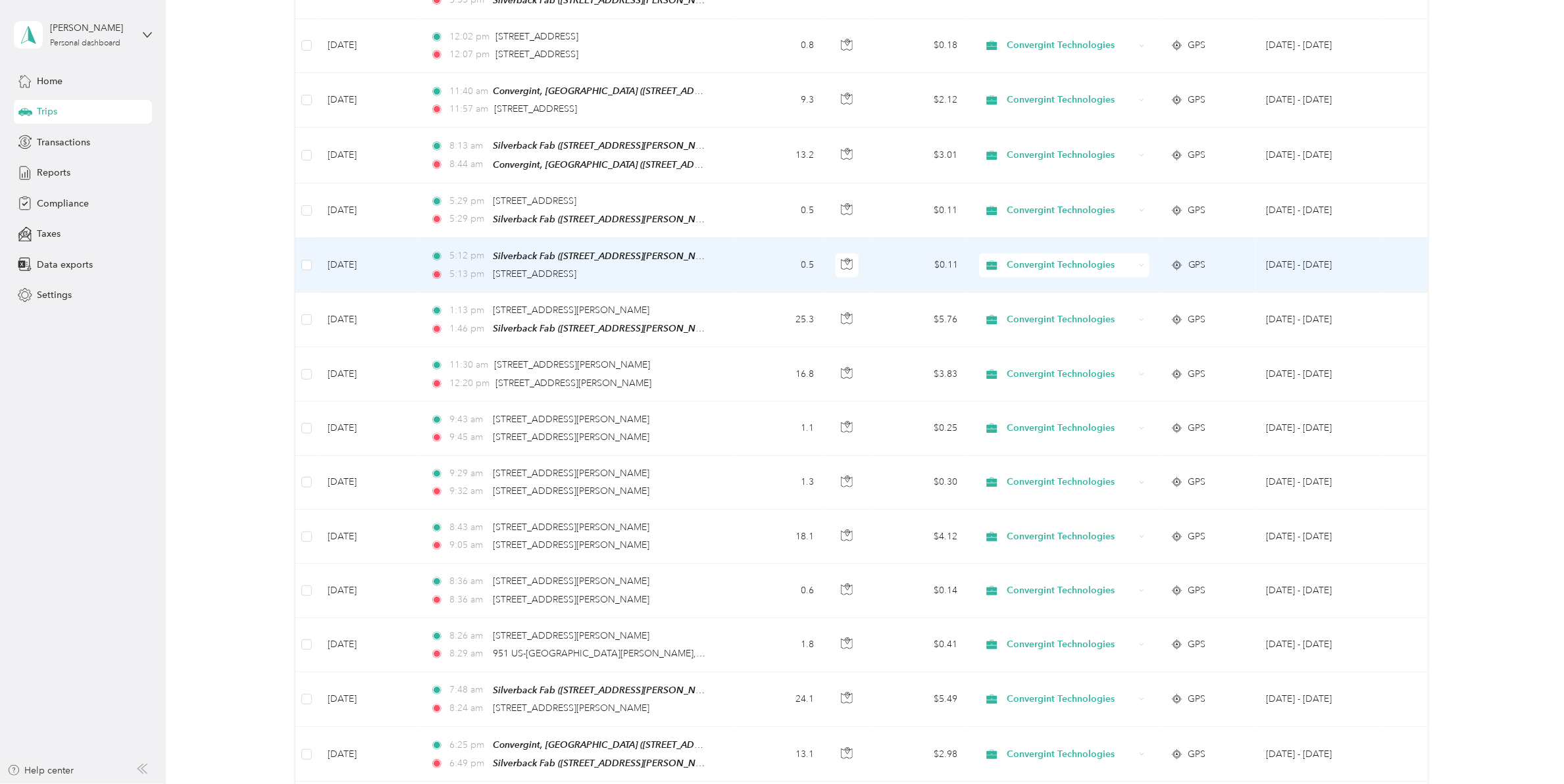
click at [1058, 258] on span "Convergint Technologies" at bounding box center [1070, 265] width 128 height 15
click at [1031, 287] on body "Roger Henderson Personal dashboard Home Trips Transactions Reports Compliance T…" at bounding box center [778, 392] width 1557 height 784
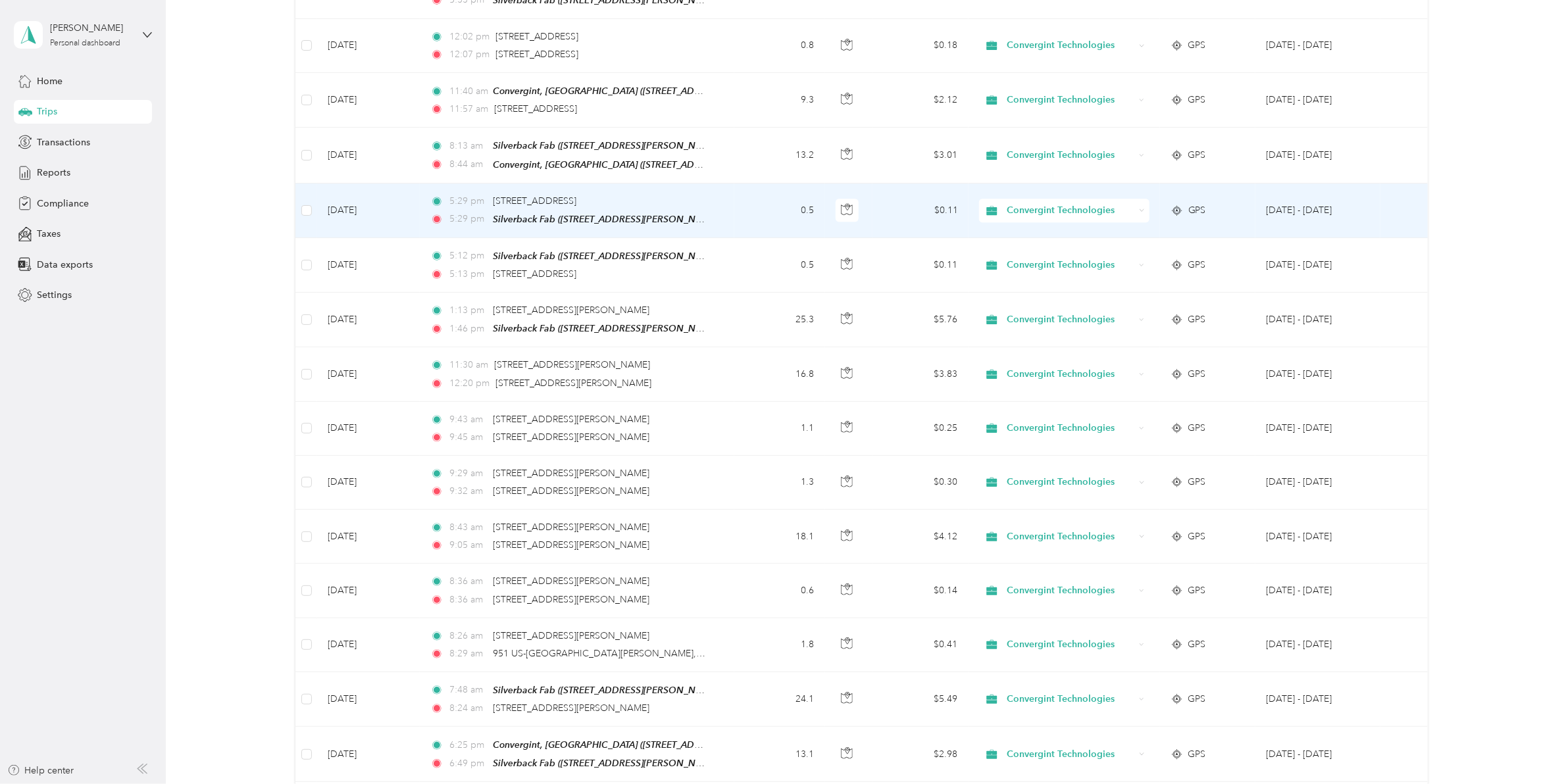
click at [1087, 203] on span "Convergint Technologies" at bounding box center [1070, 211] width 128 height 15
click at [1030, 218] on span "Personal" at bounding box center [1072, 225] width 128 height 14
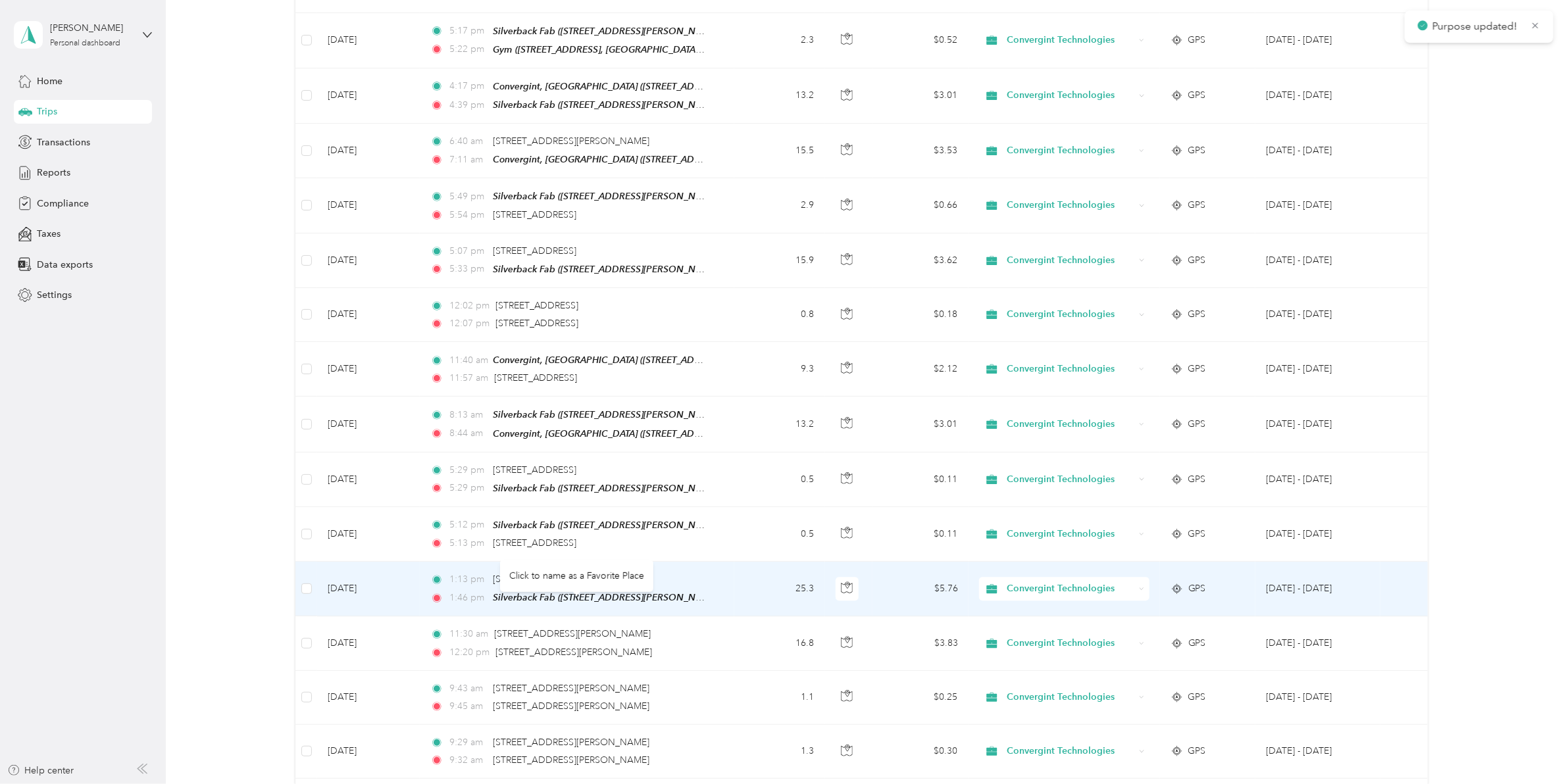
scroll to position [2074, 0]
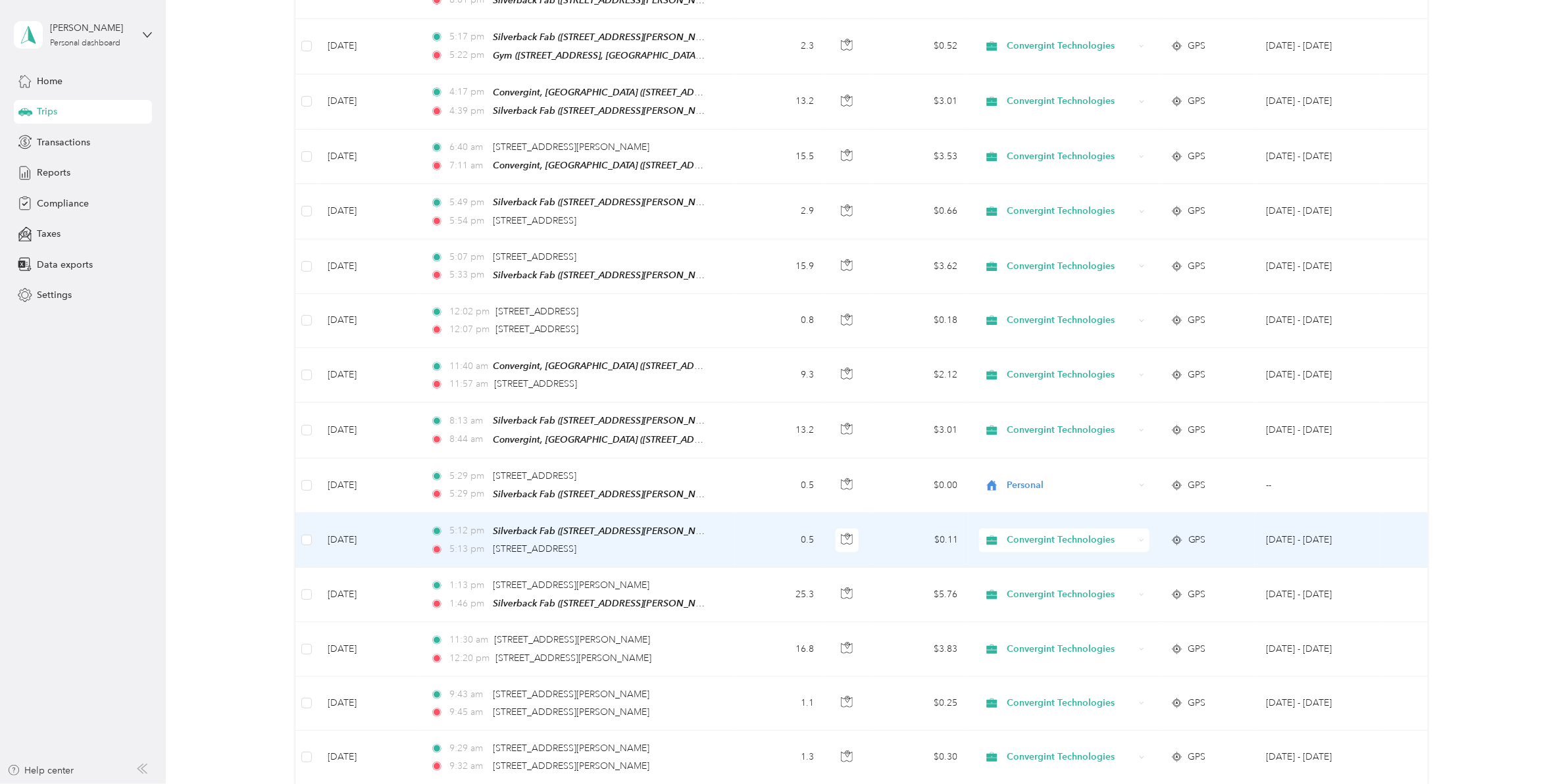
click at [1027, 533] on span "Convergint Technologies" at bounding box center [1070, 540] width 128 height 15
click at [1025, 558] on li "Personal" at bounding box center [1060, 554] width 170 height 23
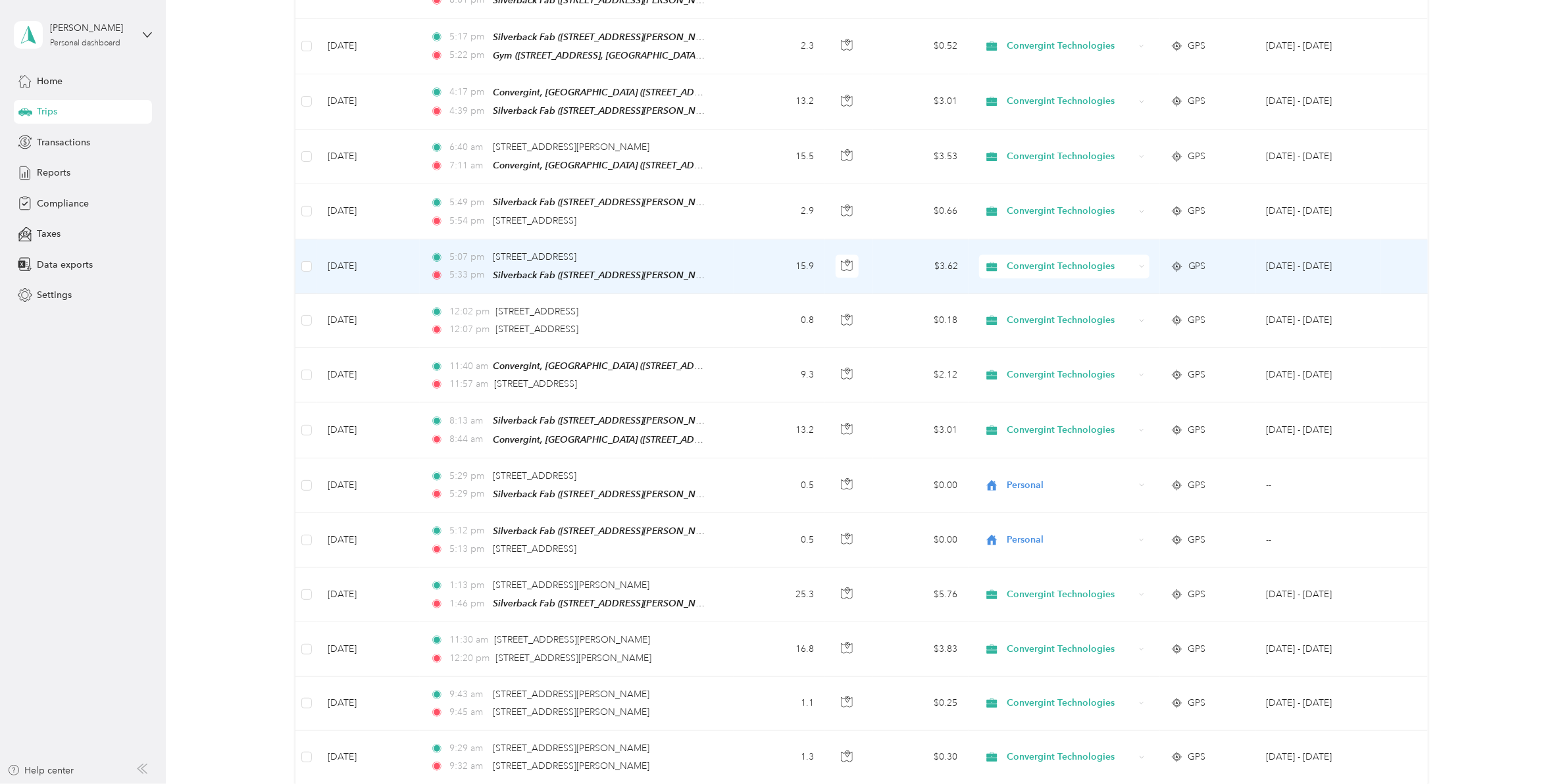
click at [383, 240] on td "Sep 19, 2025" at bounding box center [368, 266] width 103 height 54
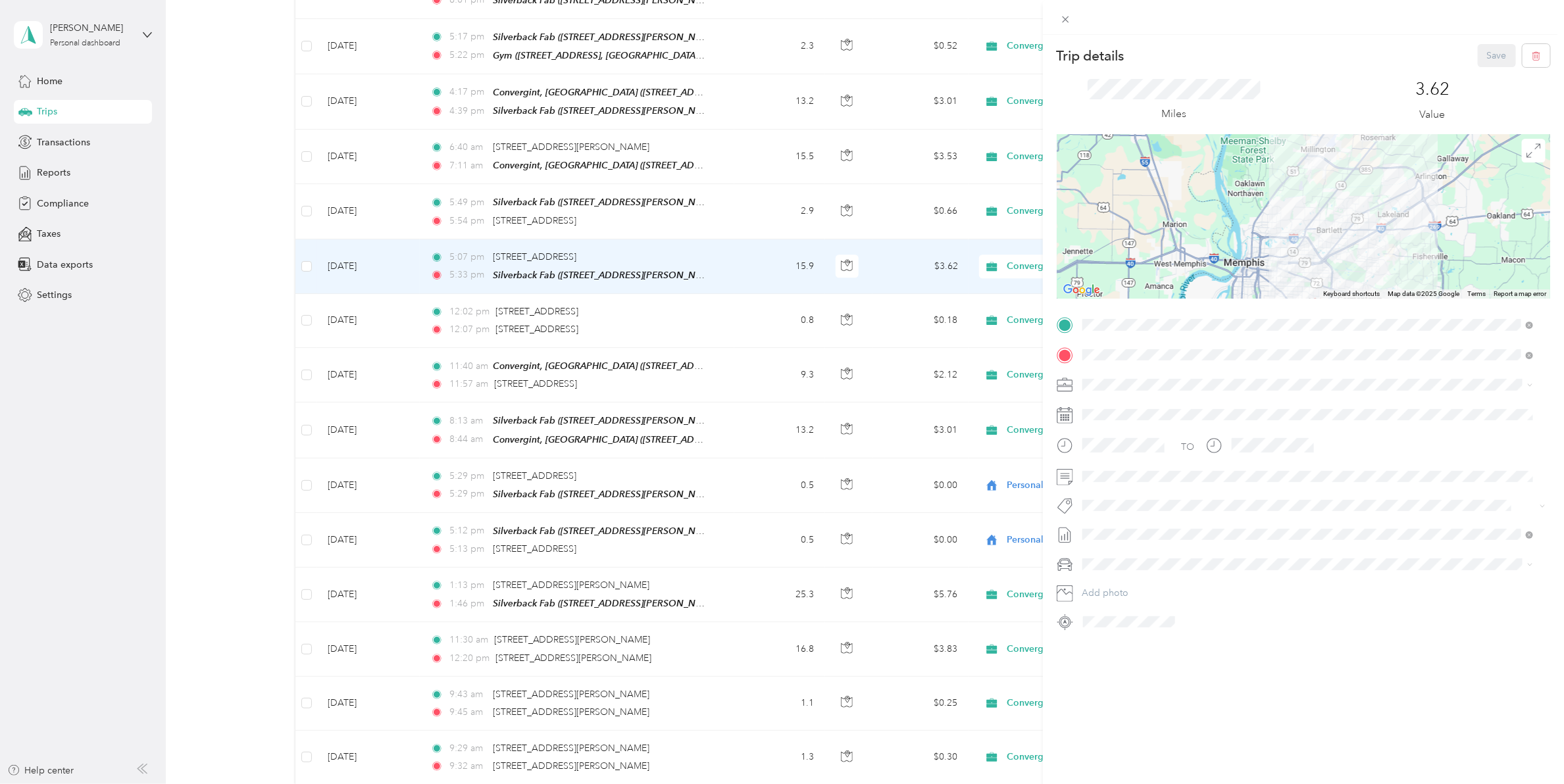
click at [232, 336] on div "Trip details Save This trip cannot be edited because it is either under review,…" at bounding box center [782, 392] width 1564 height 784
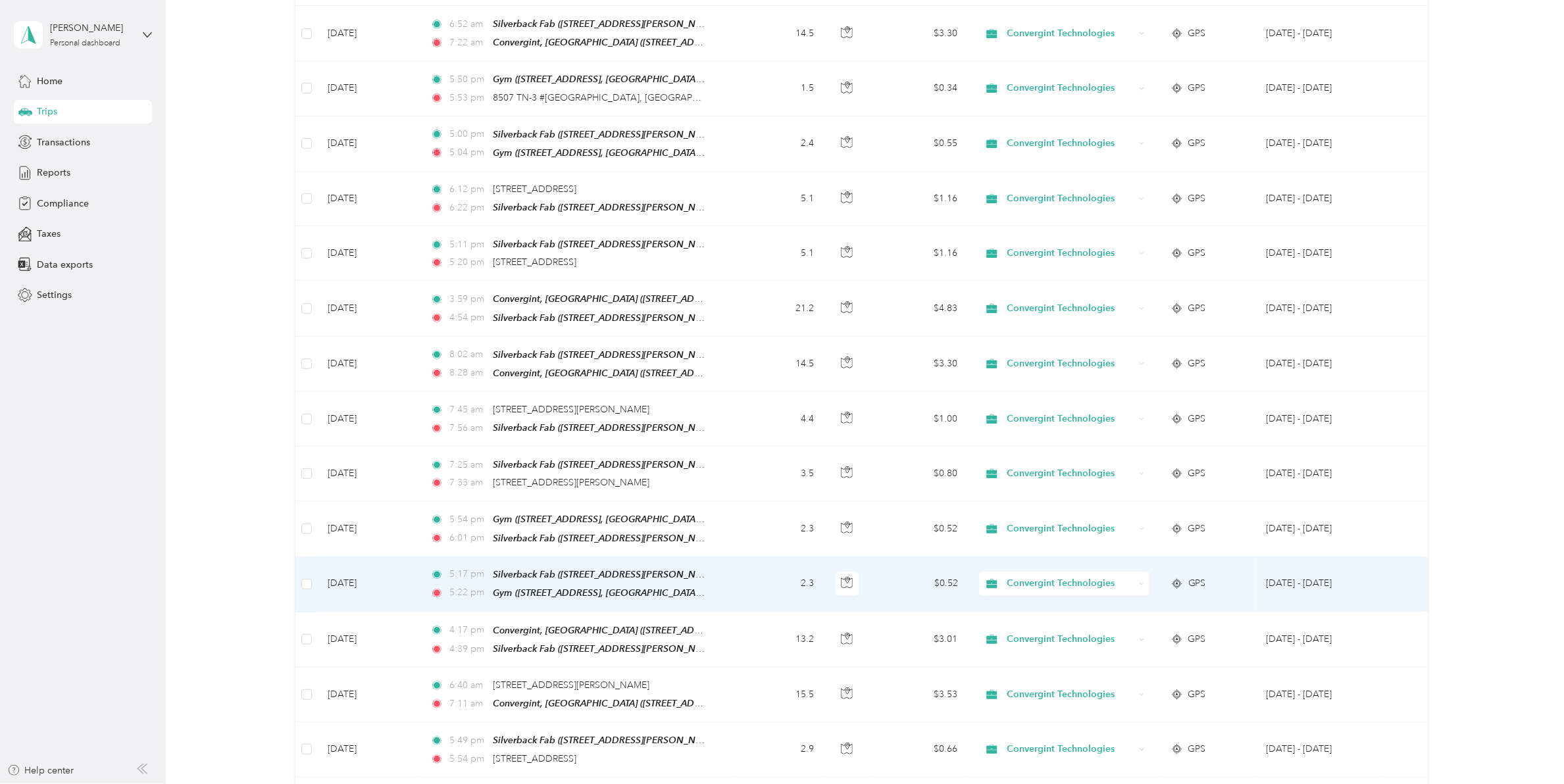
scroll to position [1526, 0]
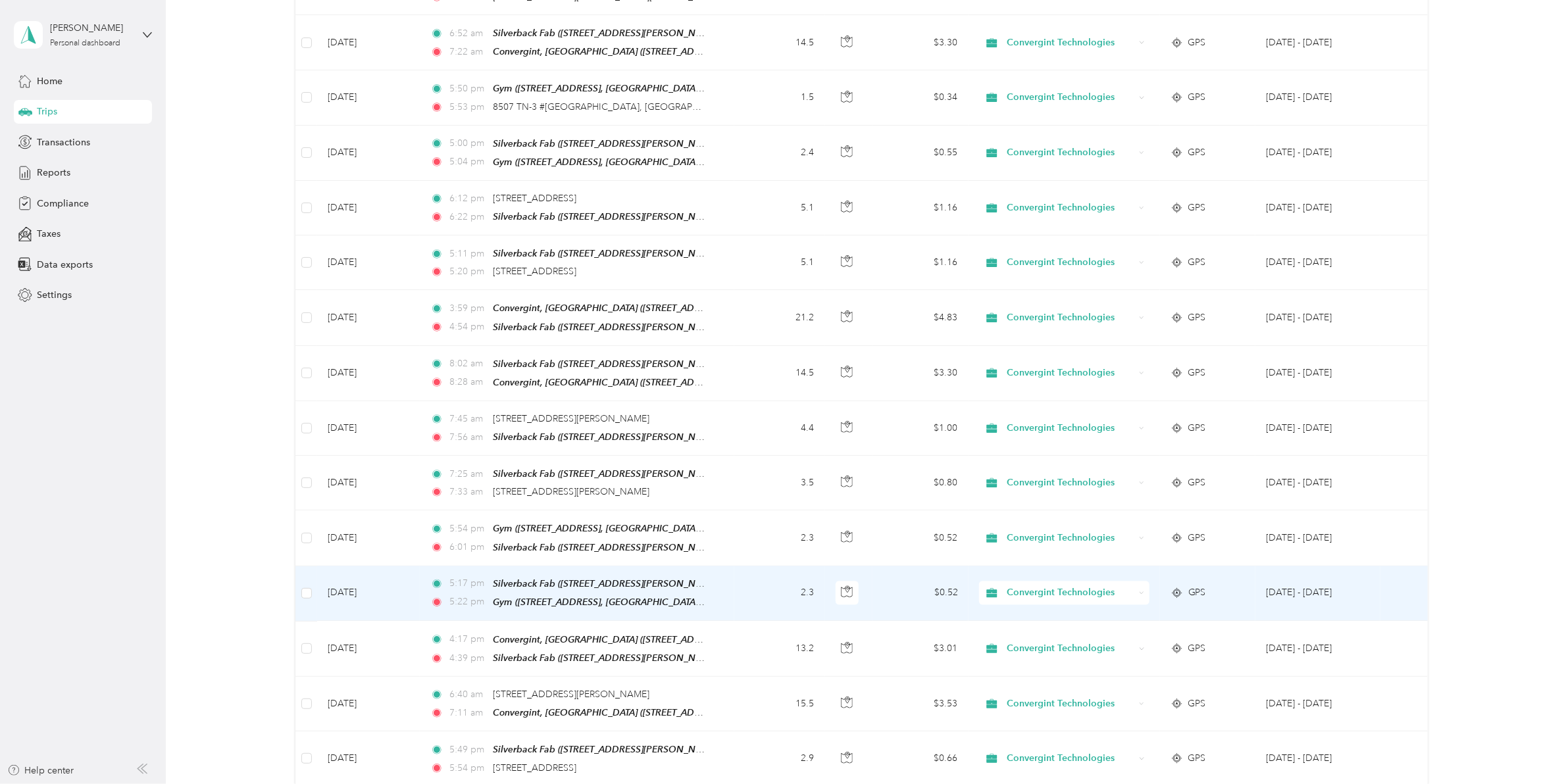
click at [1080, 586] on span "Convergint Technologies" at bounding box center [1070, 593] width 128 height 15
click at [1017, 617] on li "Personal" at bounding box center [1060, 607] width 170 height 23
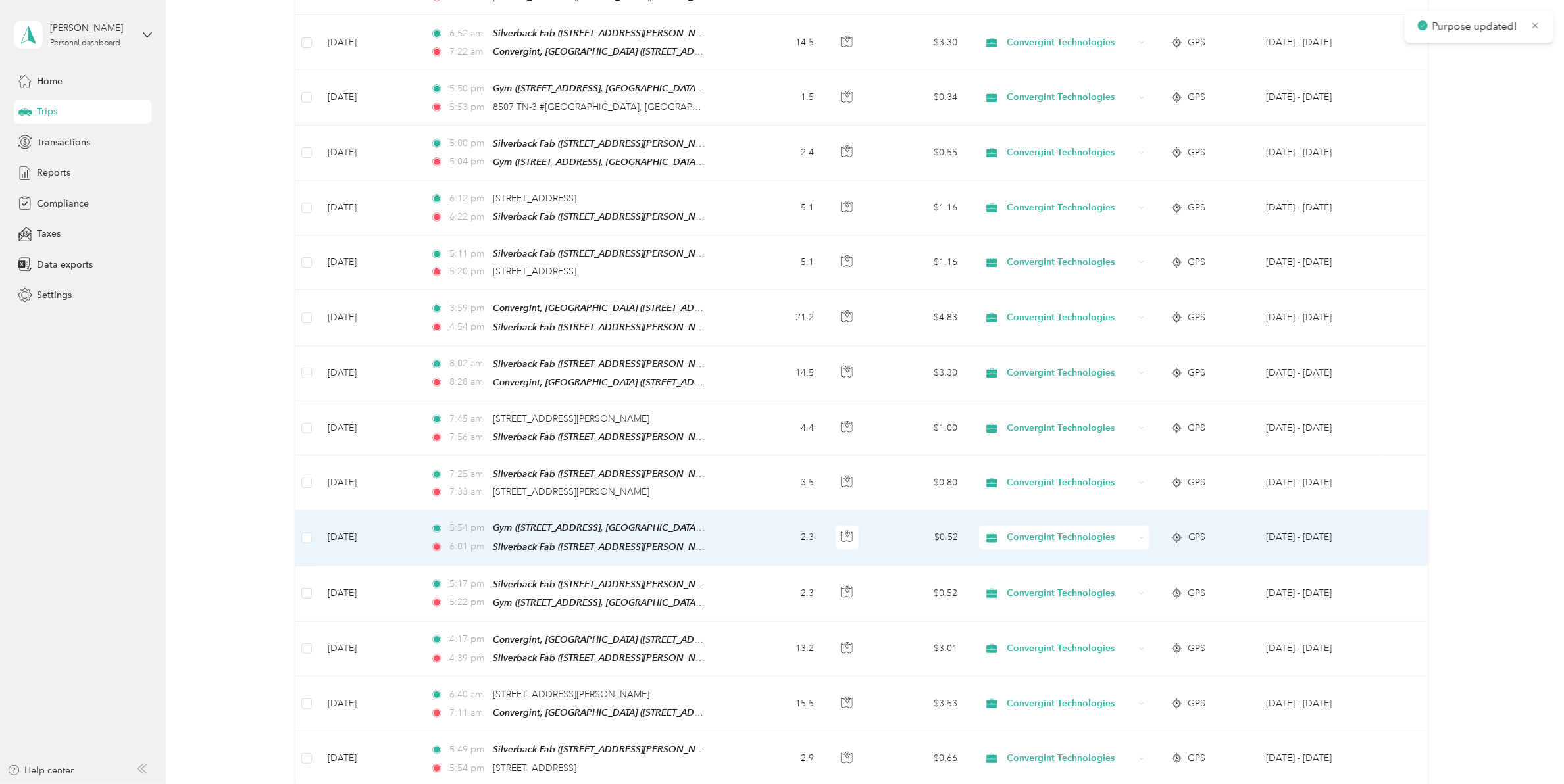
click at [1027, 526] on div "Convergint Technologies" at bounding box center [1064, 538] width 171 height 23
click at [1034, 554] on span "Personal" at bounding box center [1072, 559] width 128 height 14
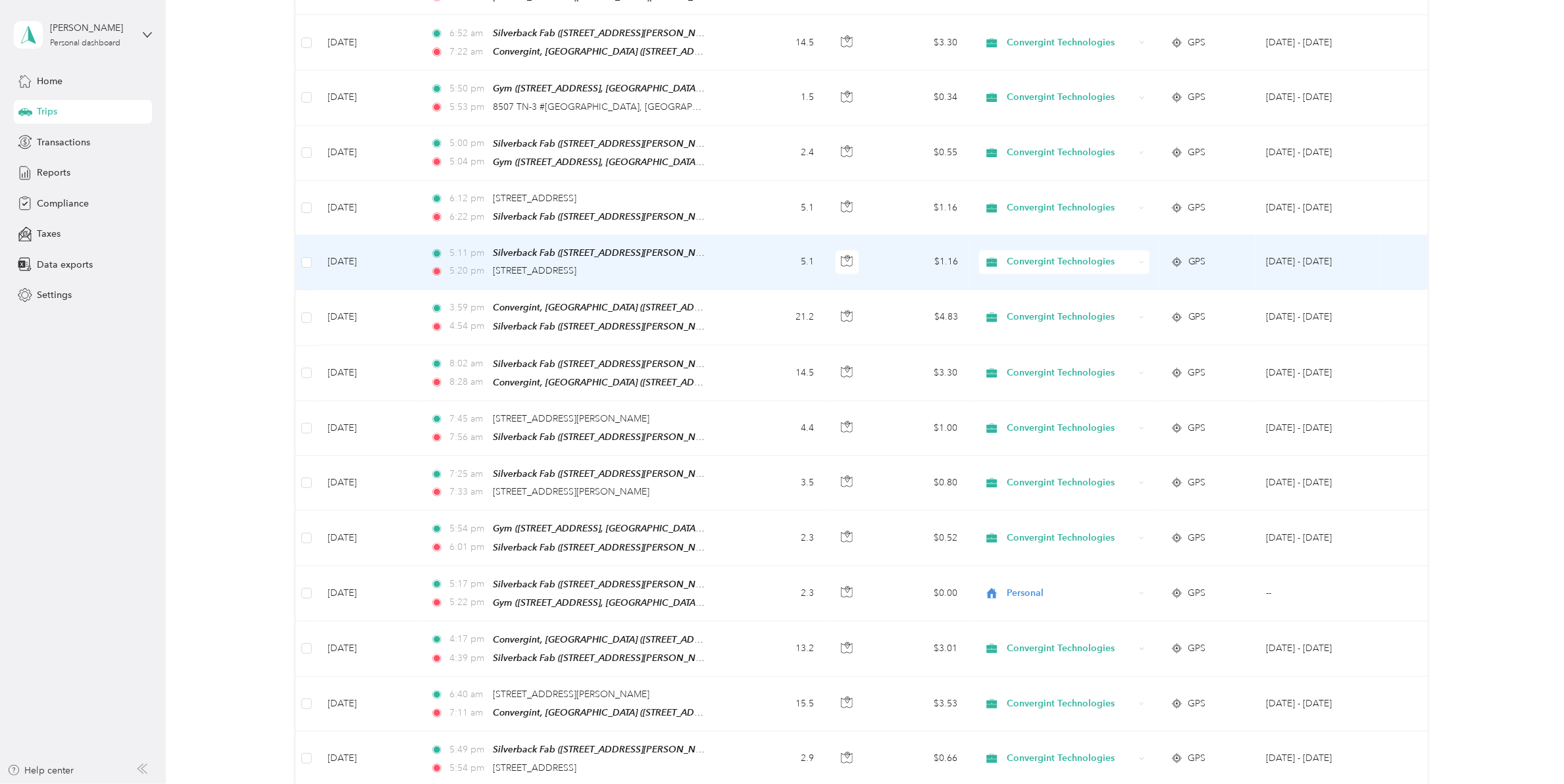
click at [1050, 255] on span "Convergint Technologies" at bounding box center [1070, 262] width 128 height 15
click at [1040, 290] on li "Personal" at bounding box center [1060, 288] width 170 height 23
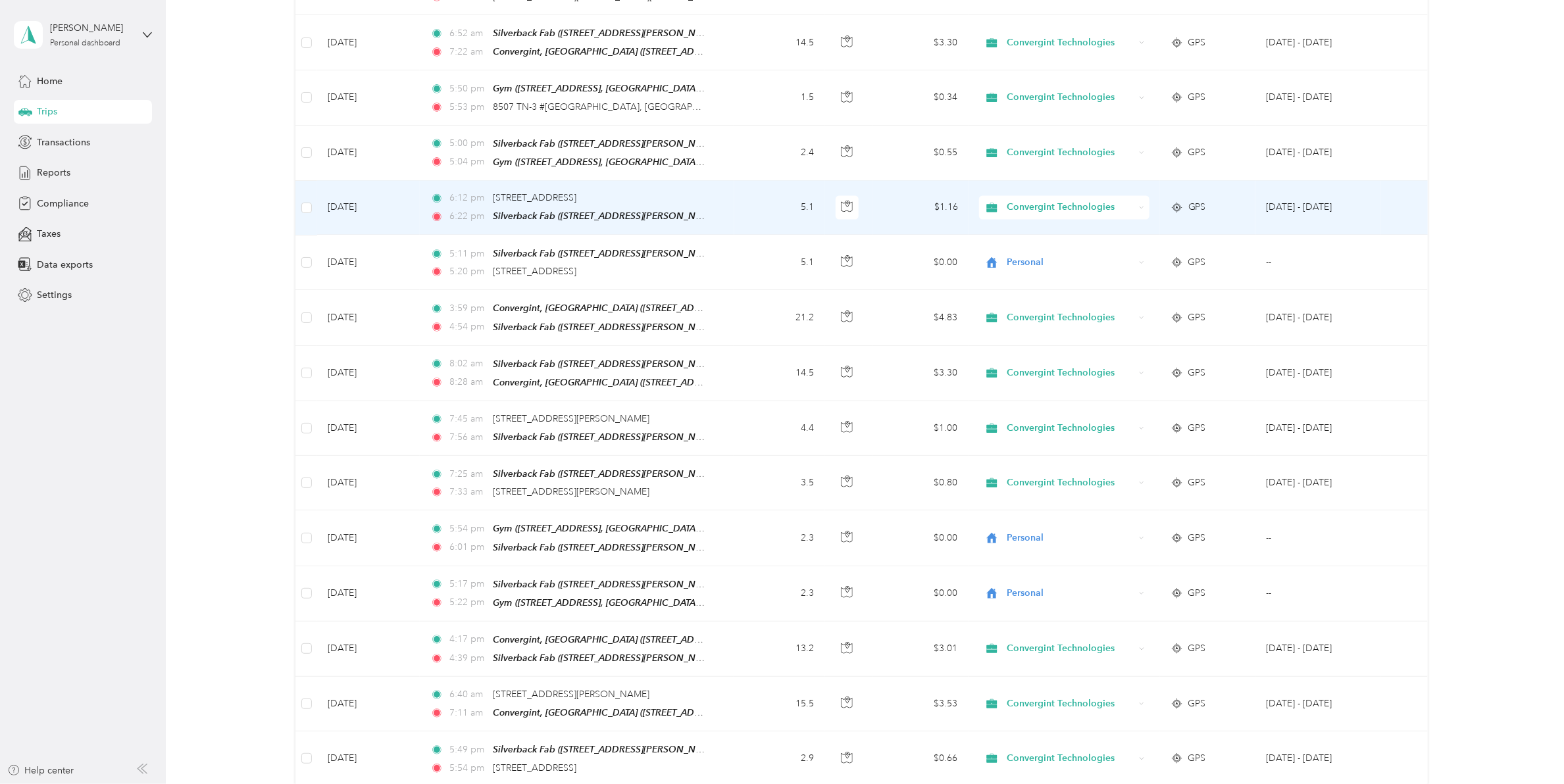
click at [1044, 201] on span "Convergint Technologies" at bounding box center [1070, 208] width 128 height 15
click at [1034, 242] on body "Roger Henderson Personal dashboard Home Trips Transactions Reports Compliance T…" at bounding box center [778, 392] width 1557 height 784
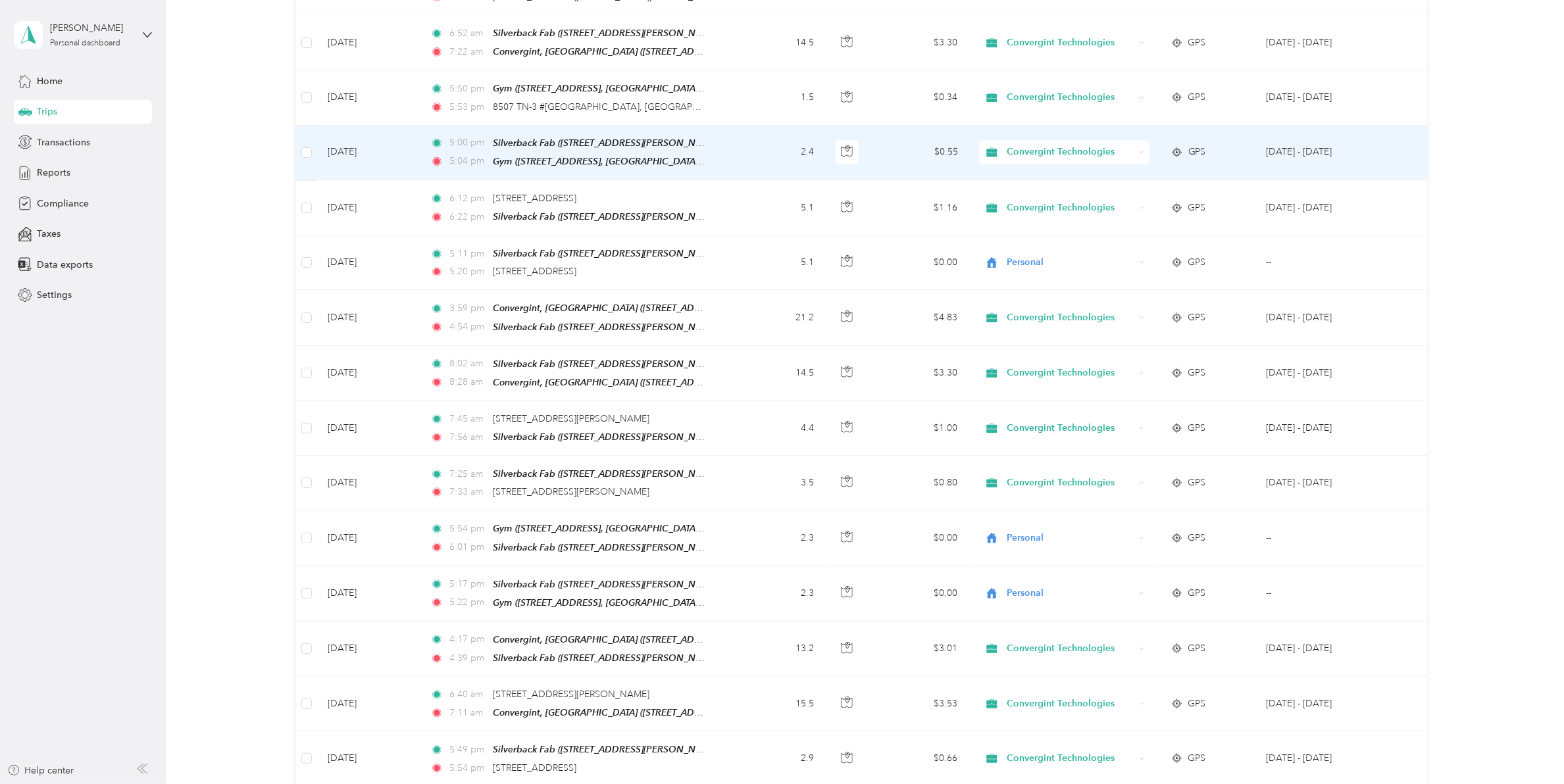
click at [1025, 146] on span "Convergint Technologies" at bounding box center [1070, 153] width 128 height 15
click at [1029, 185] on body "Roger Henderson Personal dashboard Home Trips Transactions Reports Compliance T…" at bounding box center [778, 392] width 1557 height 784
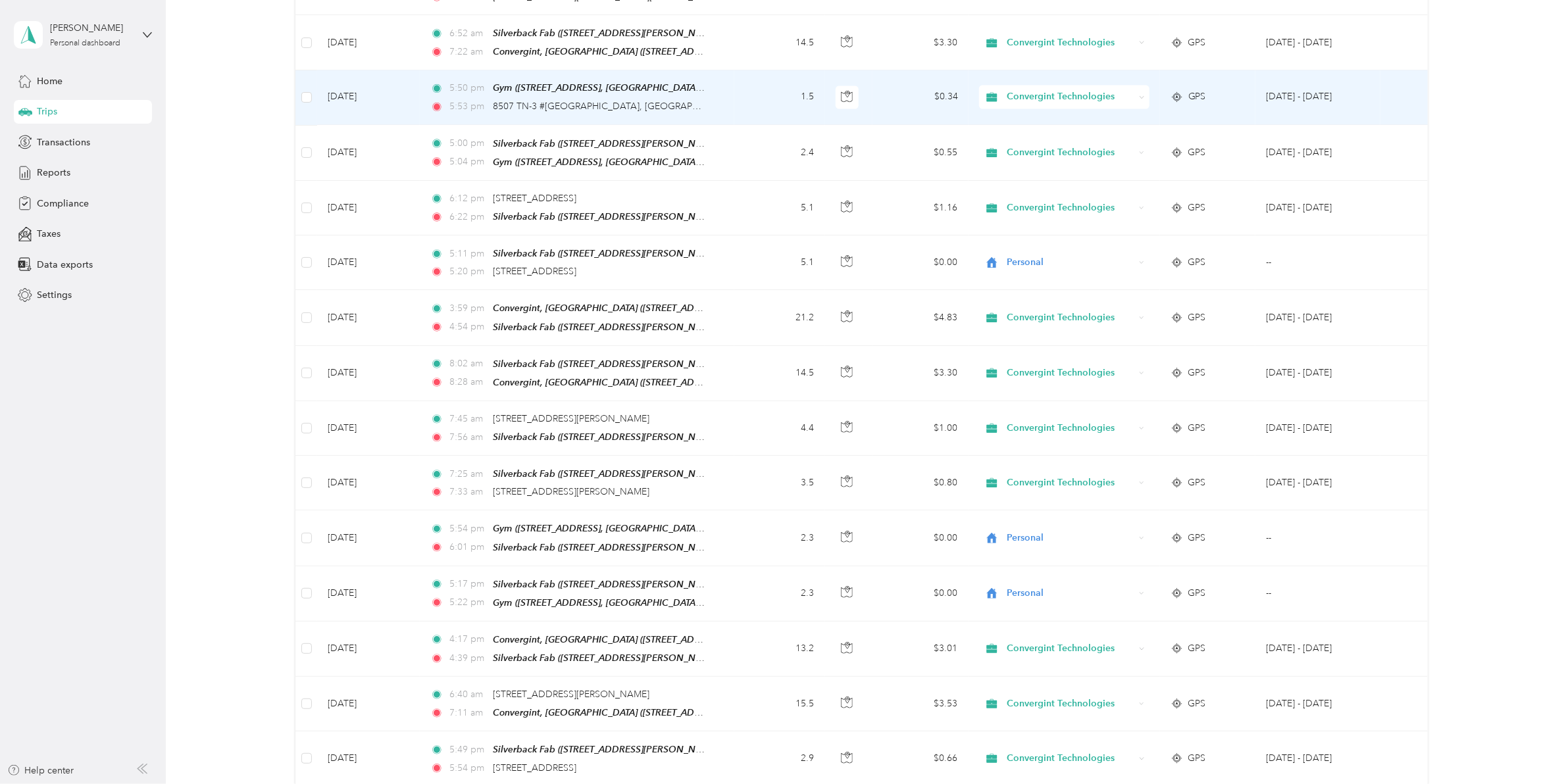
click at [1017, 90] on span "Convergint Technologies" at bounding box center [1070, 97] width 128 height 15
click at [1024, 126] on span "Personal" at bounding box center [1072, 121] width 128 height 14
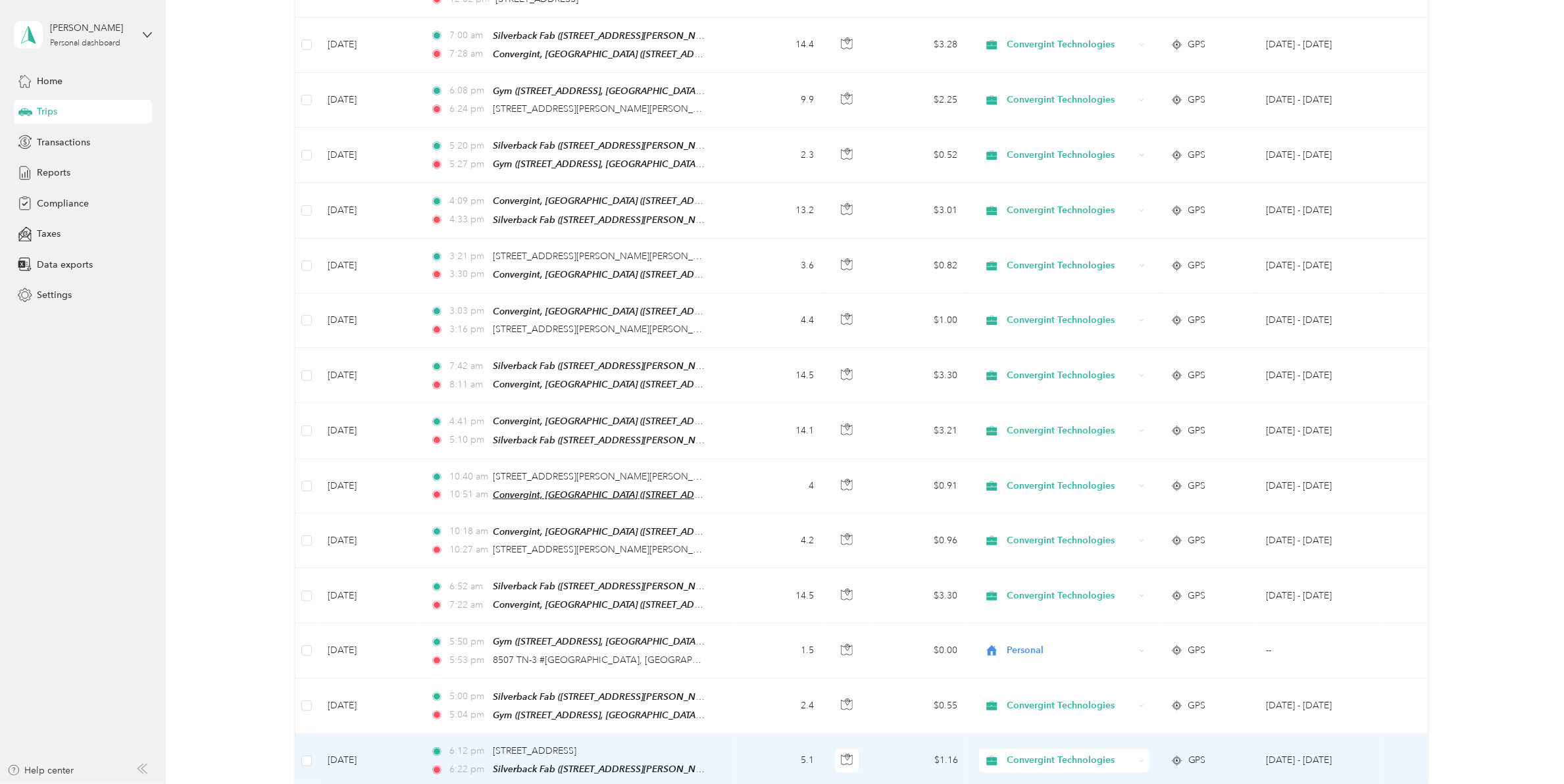
scroll to position [978, 0]
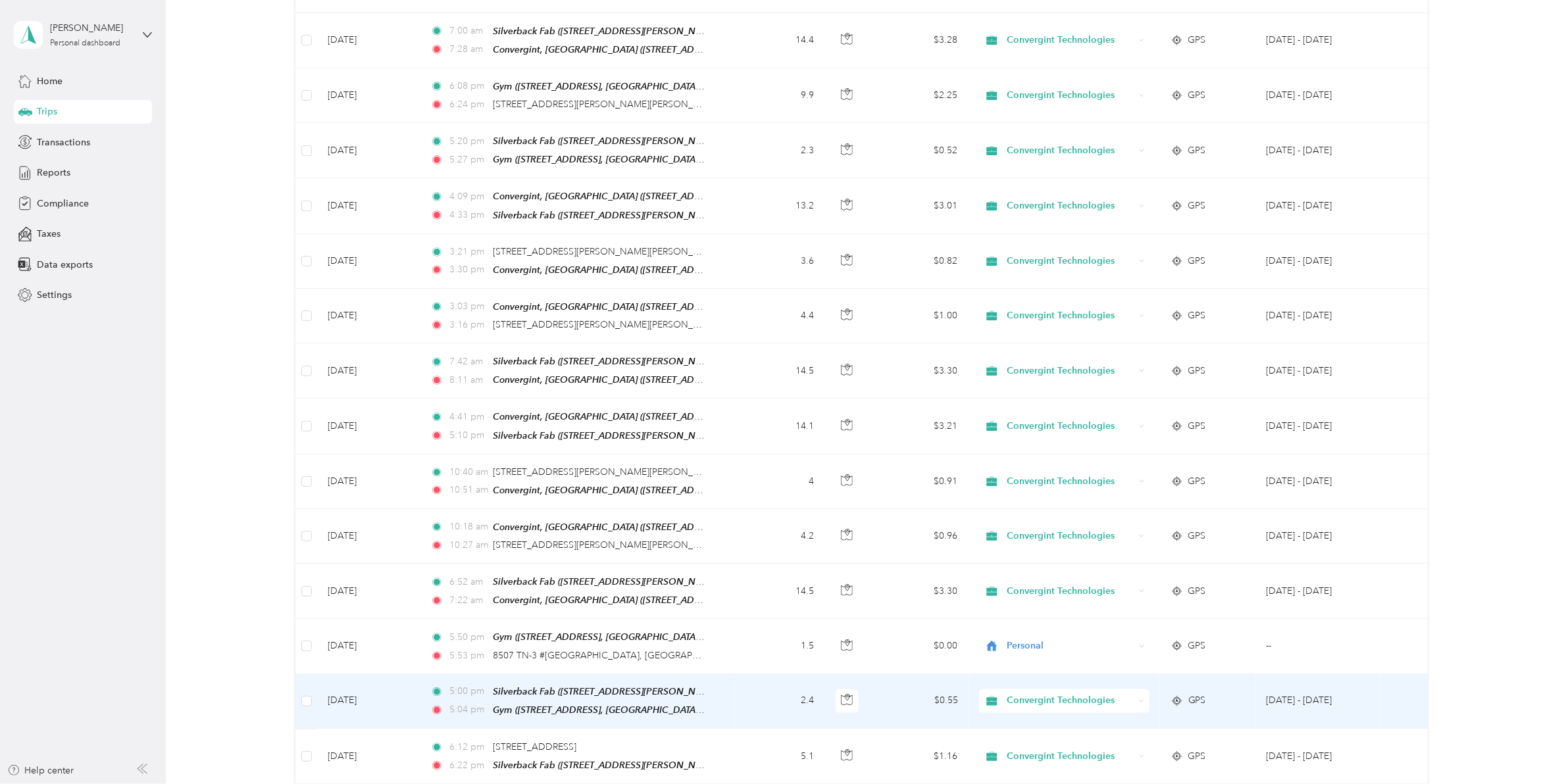
click at [1051, 694] on span "Convergint Technologies" at bounding box center [1070, 701] width 128 height 15
click at [1012, 730] on li "Personal" at bounding box center [1060, 722] width 170 height 23
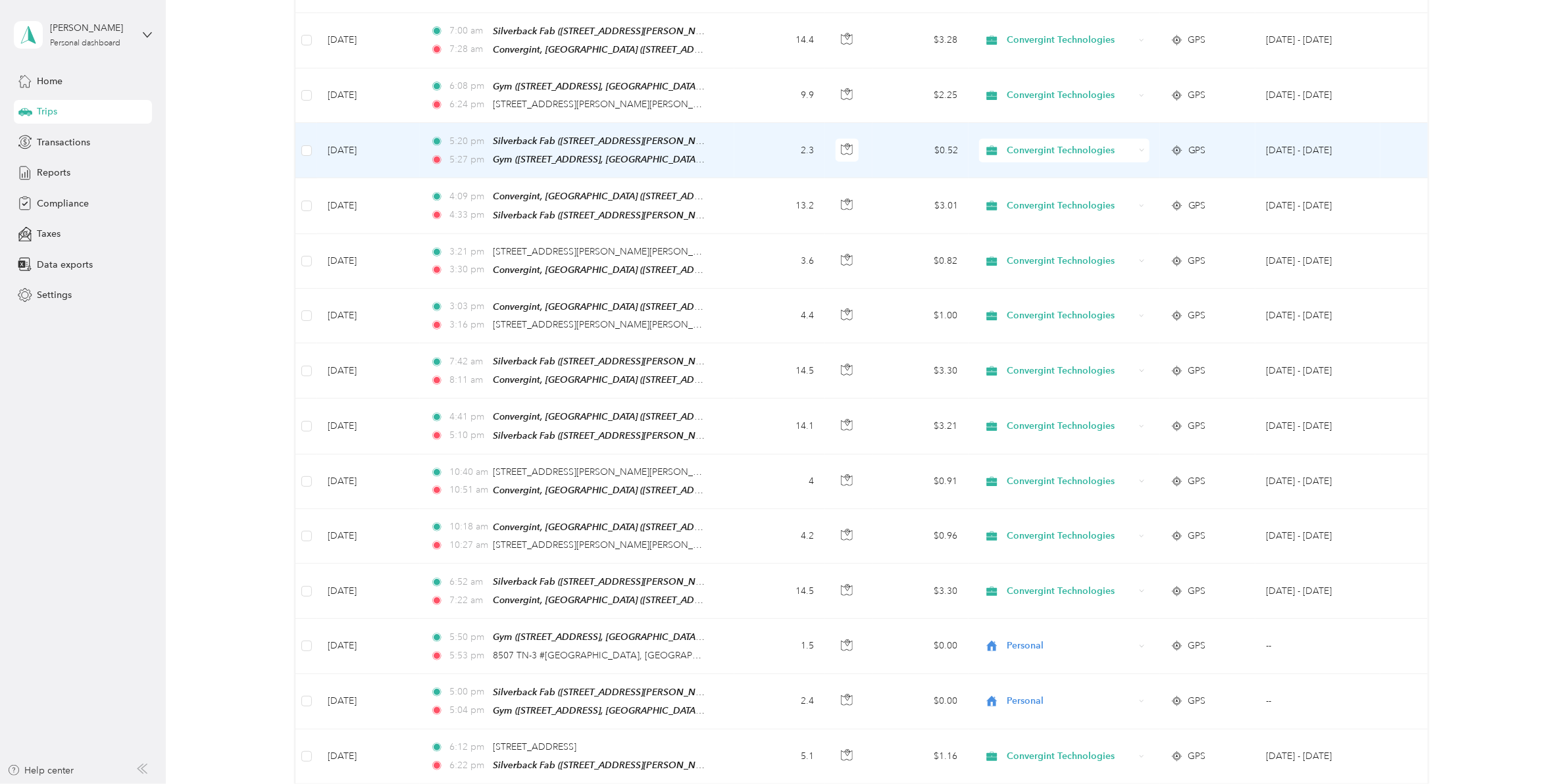
click at [1010, 144] on span "Convergint Technologies" at bounding box center [1070, 151] width 128 height 15
click at [1043, 188] on li "Personal" at bounding box center [1060, 179] width 170 height 23
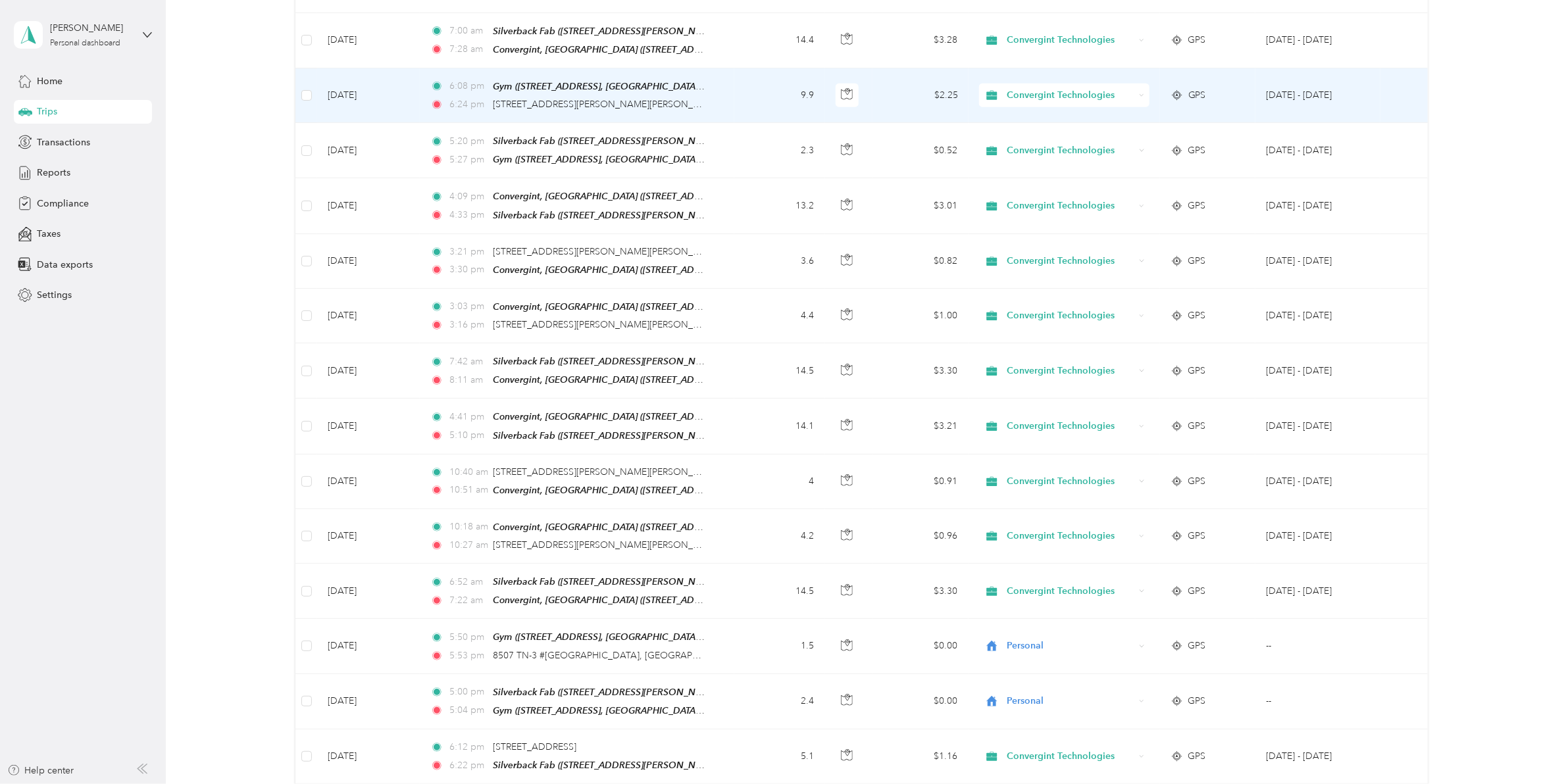
click at [1017, 88] on span "Convergint Technologies" at bounding box center [1070, 95] width 128 height 15
click at [1030, 134] on li "Personal" at bounding box center [1060, 125] width 170 height 23
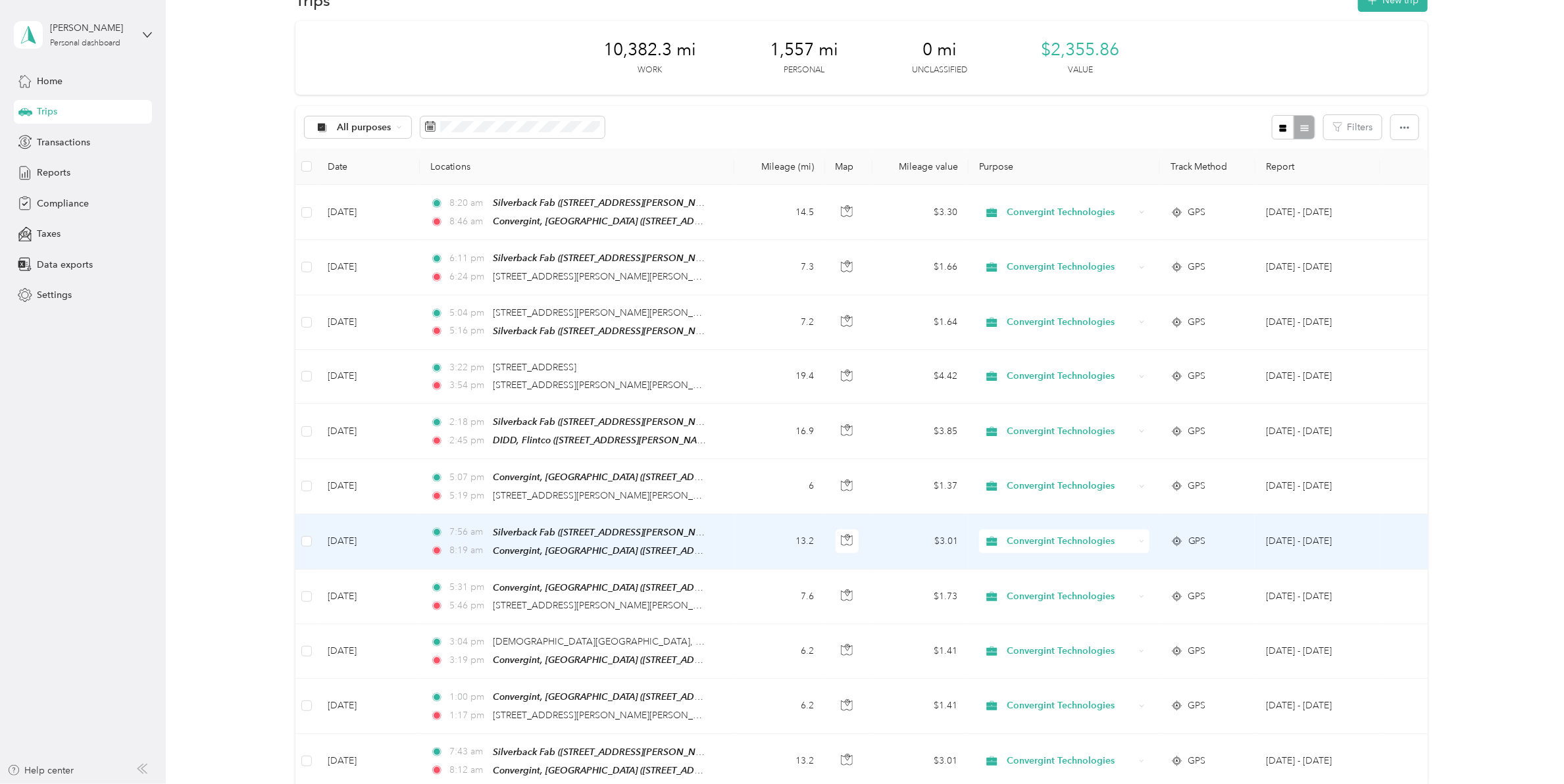
scroll to position [0, 0]
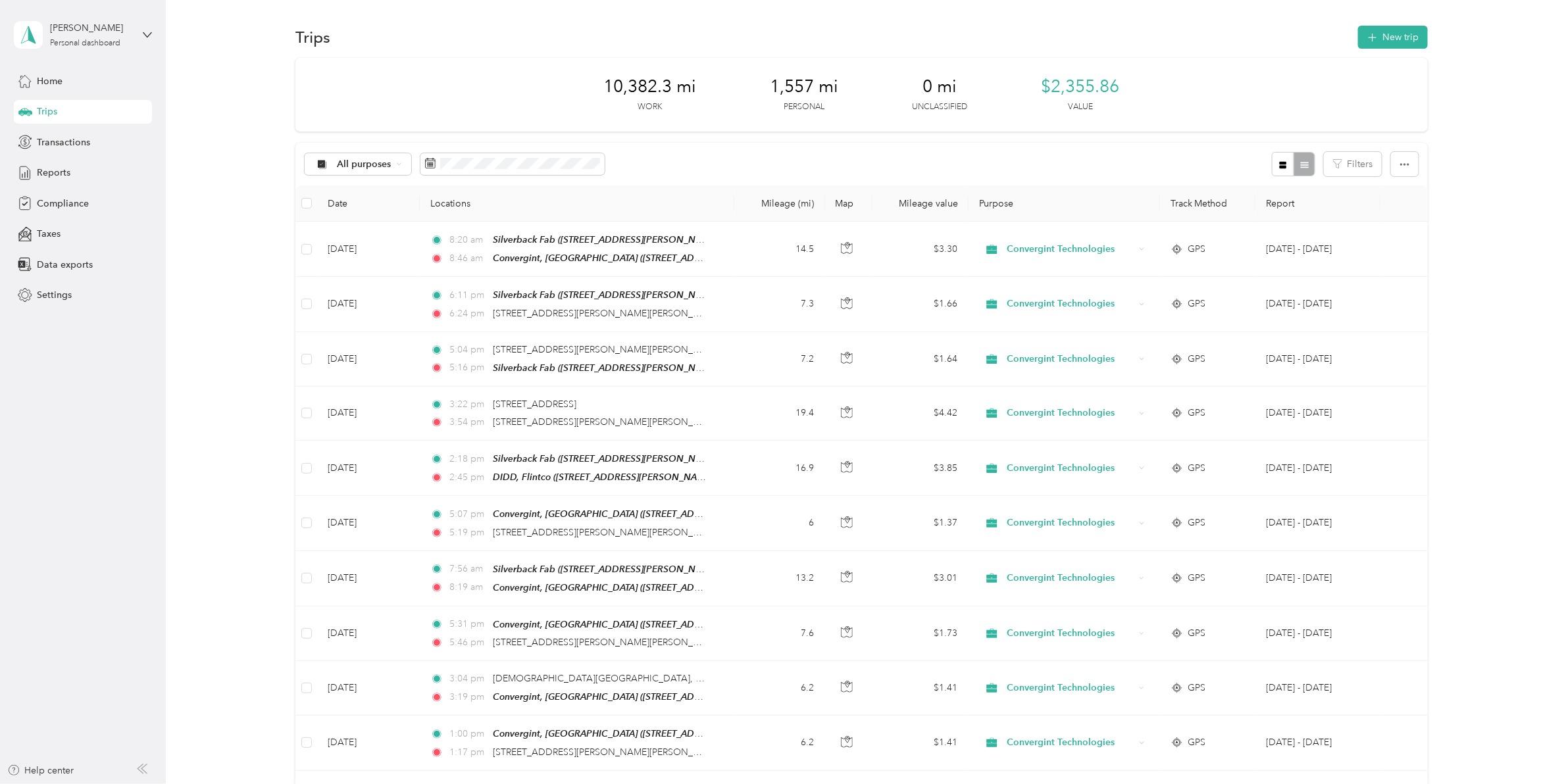
click at [1093, 156] on div "All purposes Filters" at bounding box center [862, 164] width 1132 height 43
click at [71, 168] on div "Reports" at bounding box center [83, 173] width 138 height 23
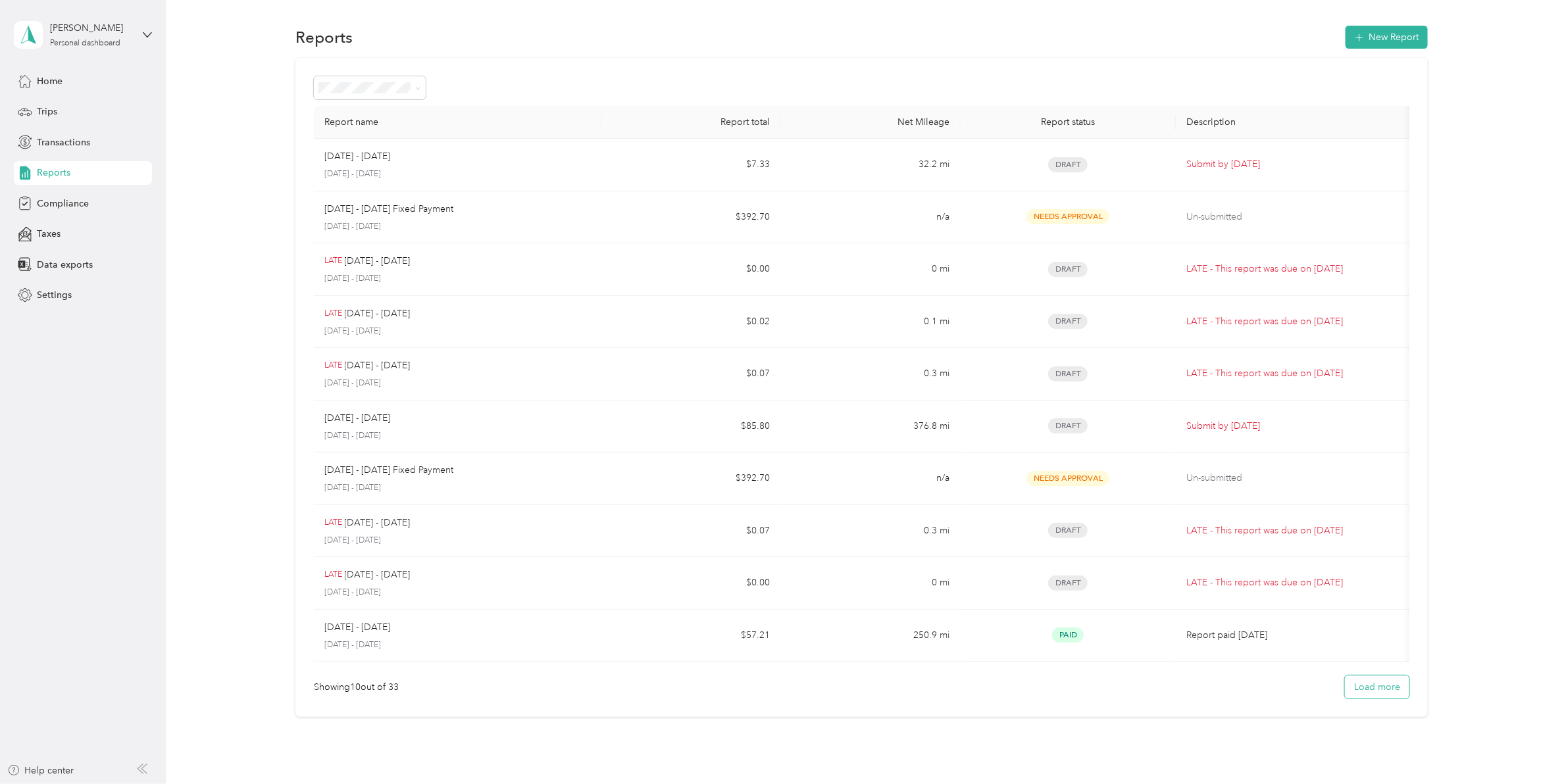
click at [1370, 695] on button "Load more" at bounding box center [1377, 687] width 64 height 23
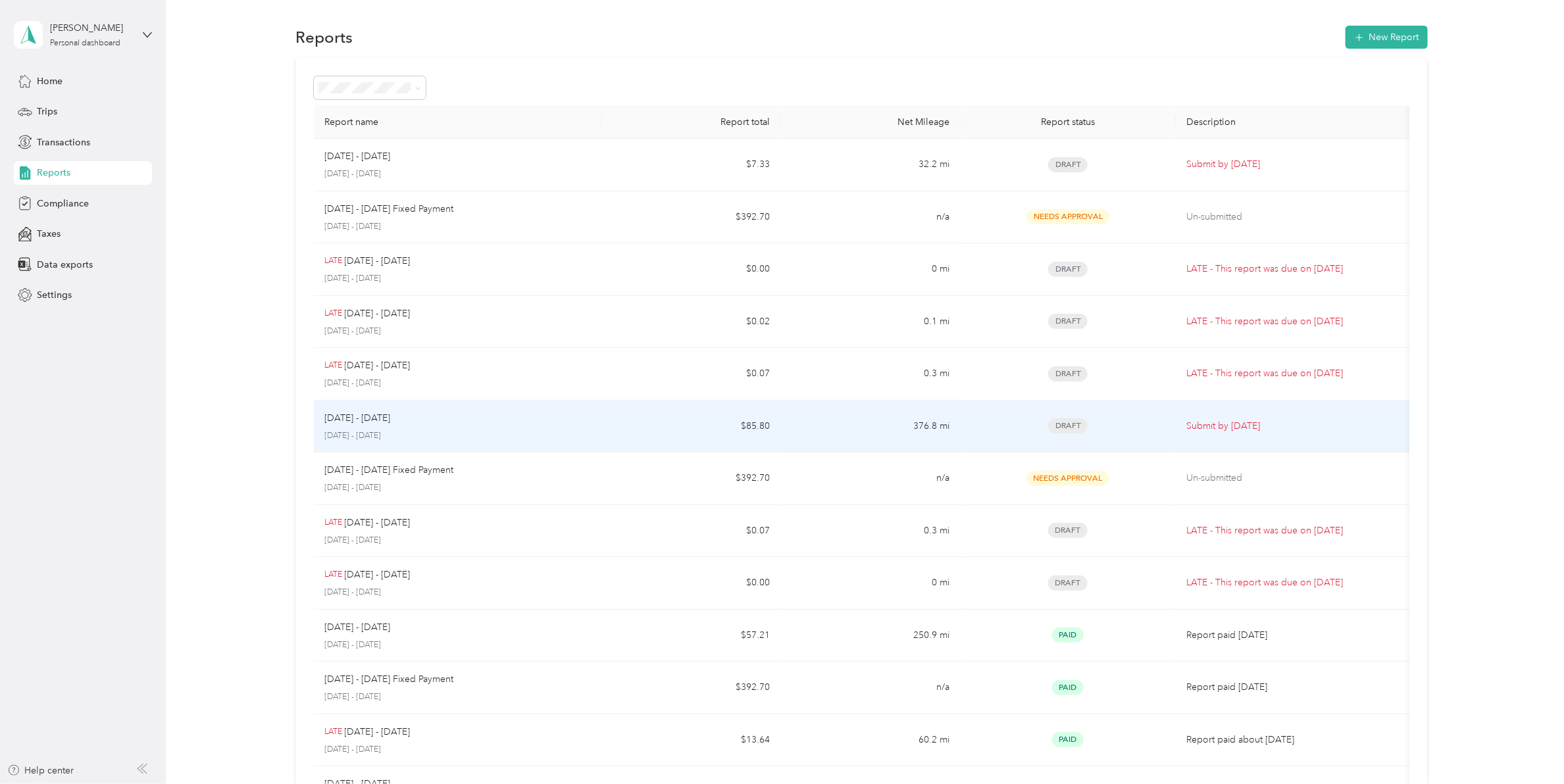
click at [1064, 422] on span "Draft" at bounding box center [1068, 426] width 40 height 15
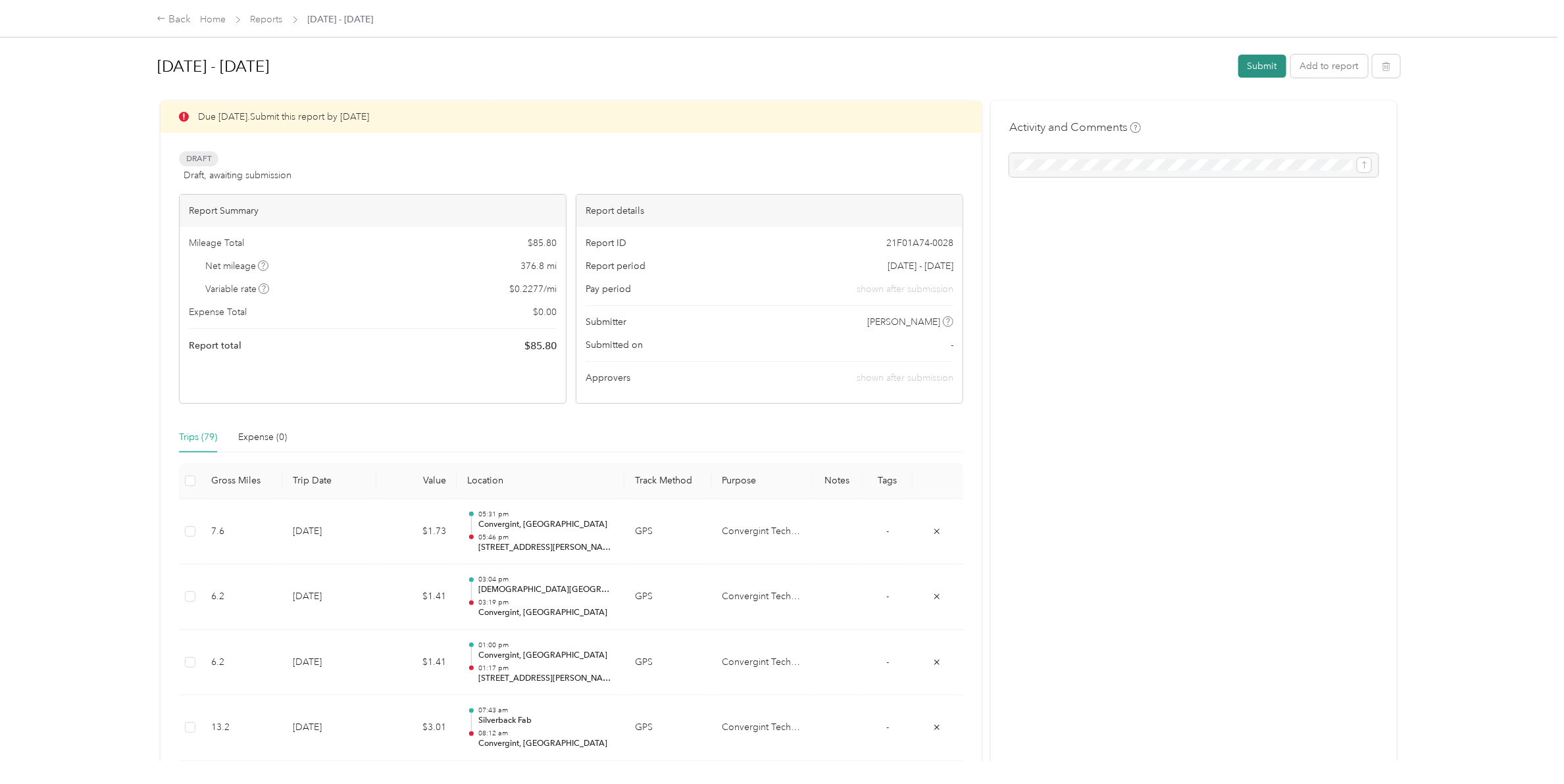
click at [1260, 69] on button "Submit" at bounding box center [1262, 66] width 48 height 23
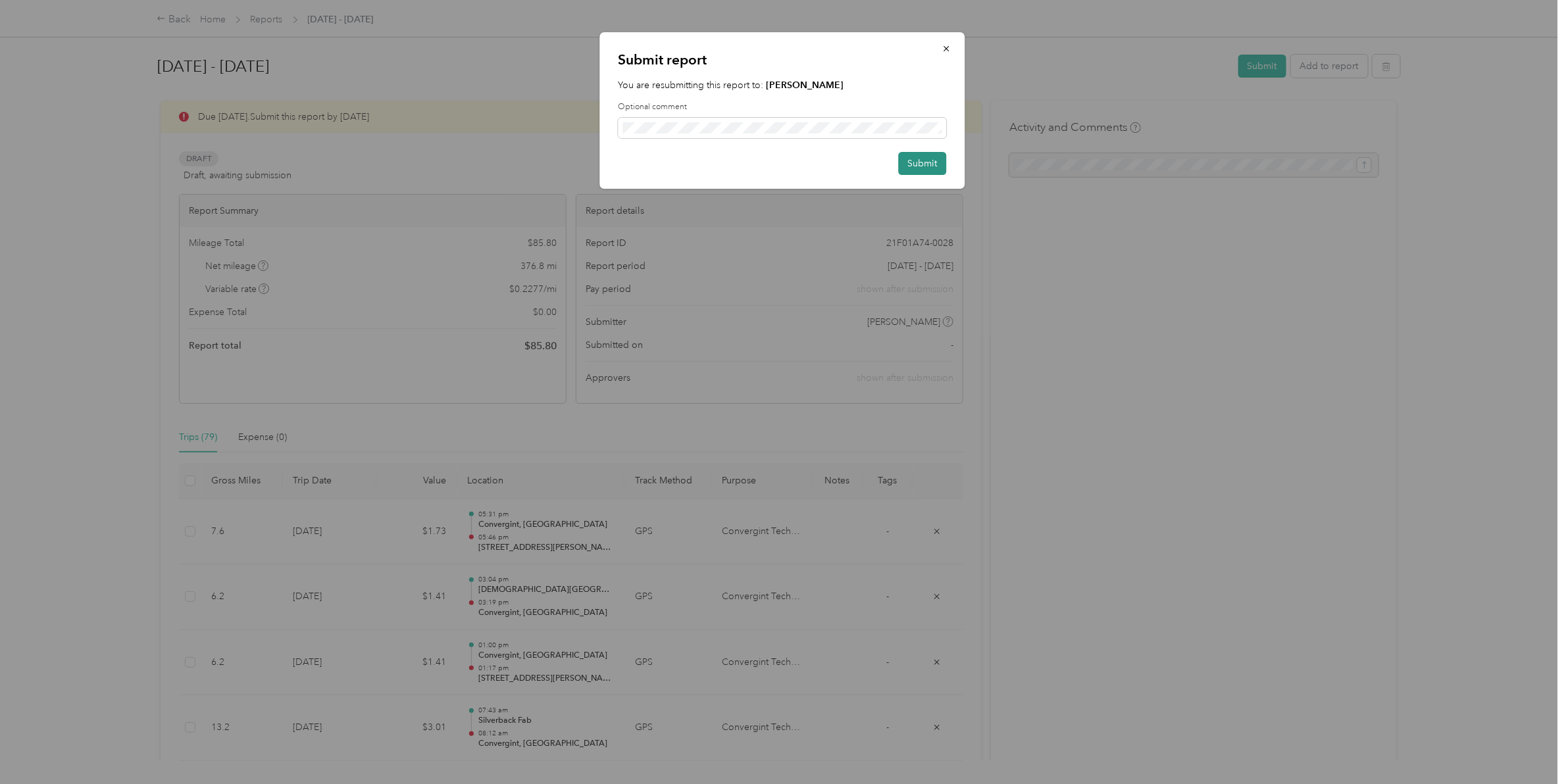
click at [919, 169] on button "Submit" at bounding box center [923, 163] width 48 height 23
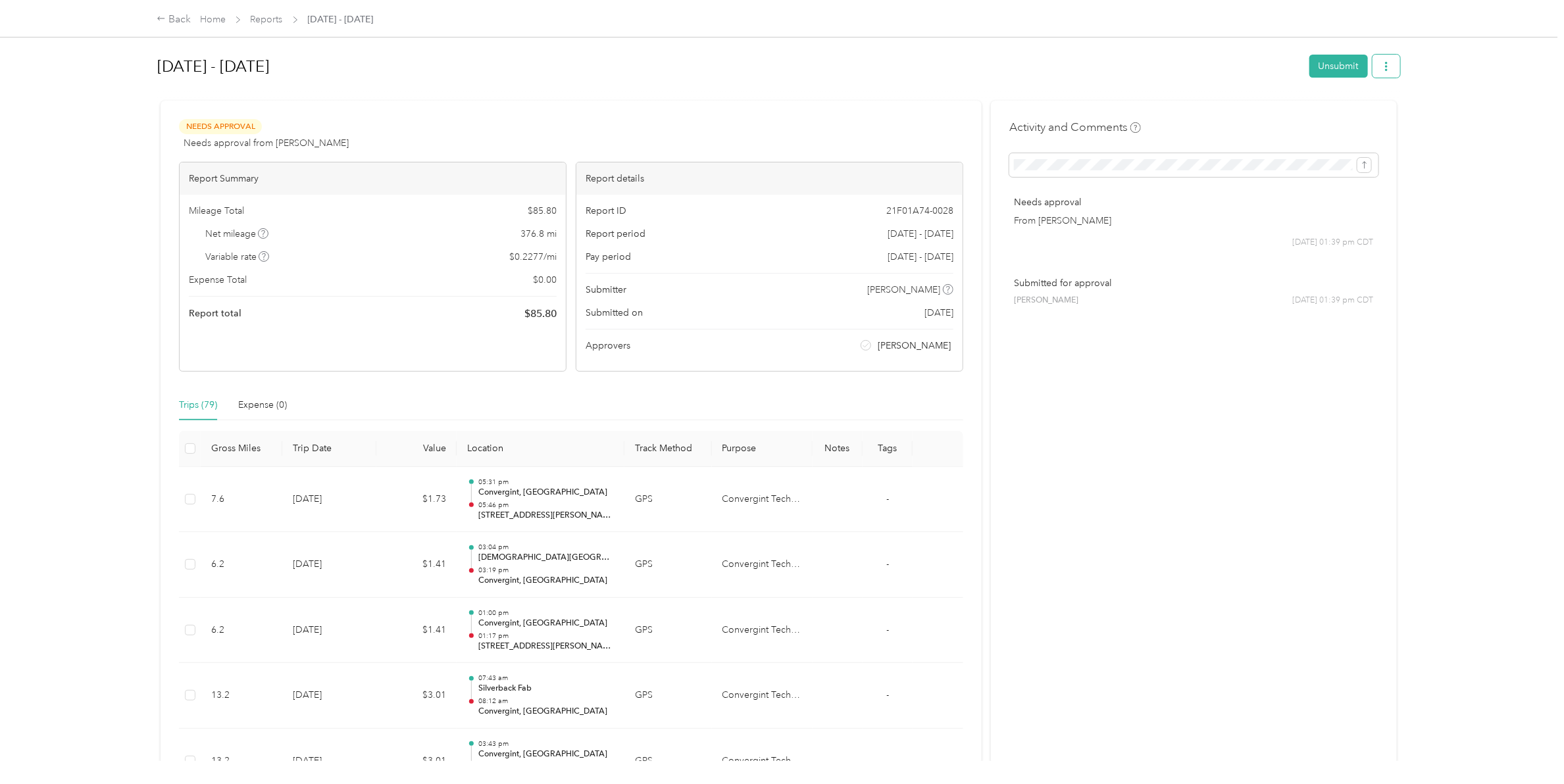
click at [1373, 66] on button "button" at bounding box center [1386, 66] width 28 height 23
click at [1242, 68] on h1 "Sep 1 - 30, 2025" at bounding box center [729, 66] width 1143 height 32
click at [1248, 50] on h1 "Sep 1 - 30, 2025" at bounding box center [729, 66] width 1143 height 32
